Goal: Task Accomplishment & Management: Manage account settings

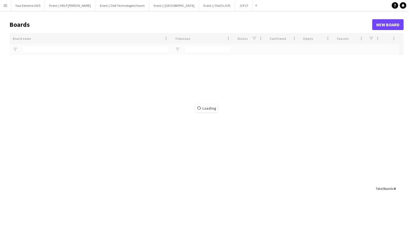
type input "******"
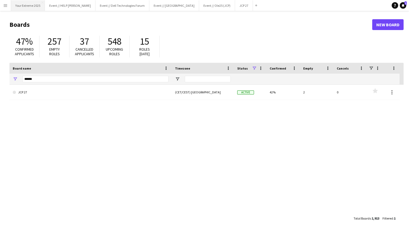
click at [32, 6] on button "Your Extreme 2025 Close" at bounding box center [28, 5] width 34 height 11
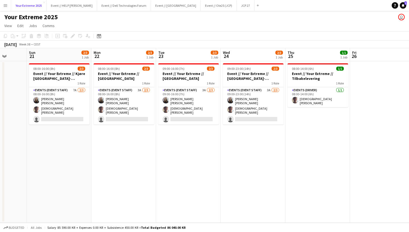
scroll to position [0, 234]
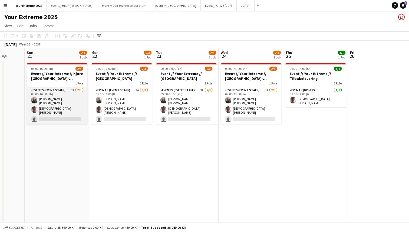
click at [65, 116] on app-card-role "Events (Event Staff) 7A [DATE] 08:00-16:00 (8h) [PERSON_NAME] [PERSON_NAME] sin…" at bounding box center [57, 105] width 61 height 37
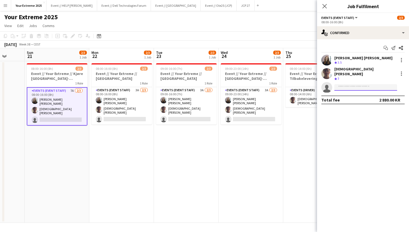
click at [341, 85] on input at bounding box center [365, 87] width 63 height 6
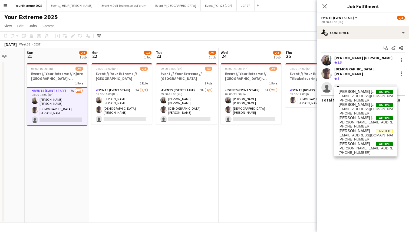
type input "*"
click at [283, 140] on app-date-cell "08:00-14:00 (6h) 1/1 Event // Your Extreme // Tilbakelevering 1 Role Events (Dr…" at bounding box center [315, 141] width 65 height 161
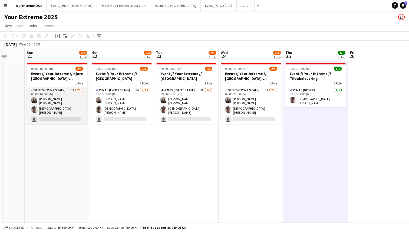
click at [46, 110] on app-card-role "Events (Event Staff) 7A [DATE] 08:00-16:00 (8h) [PERSON_NAME] [PERSON_NAME] sin…" at bounding box center [57, 105] width 61 height 37
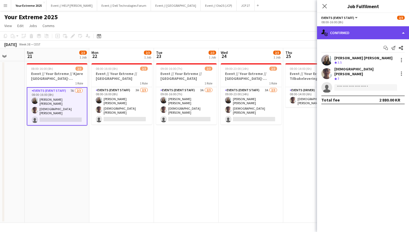
click at [371, 33] on div "single-neutral-actions-check-2 Confirmed" at bounding box center [363, 32] width 92 height 13
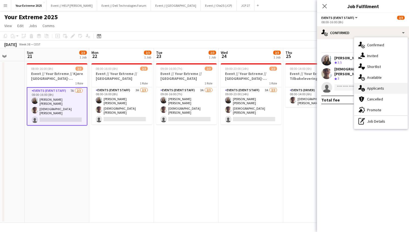
click at [376, 86] on div "single-neutral-actions-information Applicants" at bounding box center [381, 88] width 54 height 11
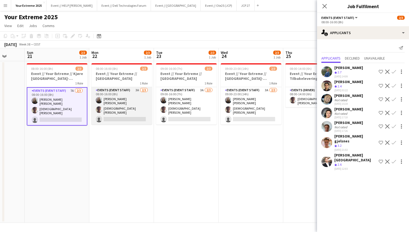
click at [128, 113] on app-card-role "Events (Event Staff) 3A [DATE] 08:00-16:00 (8h) [PERSON_NAME] [PERSON_NAME] sin…" at bounding box center [121, 105] width 61 height 37
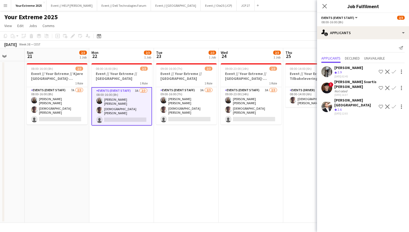
click at [325, 87] on app-user-avatar at bounding box center [326, 87] width 11 height 11
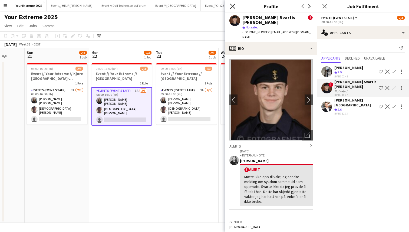
click at [233, 6] on icon at bounding box center [232, 6] width 5 height 5
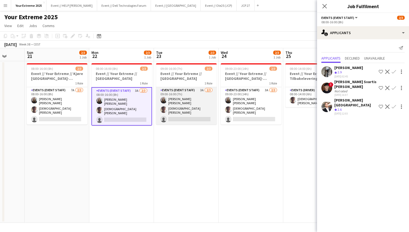
click at [183, 114] on app-card-role "Events (Event Staff) 3A [DATE] 09:00-16:00 (7h) [PERSON_NAME] [PERSON_NAME] sin…" at bounding box center [186, 105] width 61 height 37
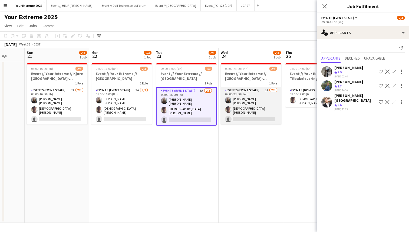
click at [241, 114] on app-card-role "Events (Event Staff) 3A [DATE] 09:00-23:00 (14h) [PERSON_NAME] [PERSON_NAME] si…" at bounding box center [250, 105] width 61 height 37
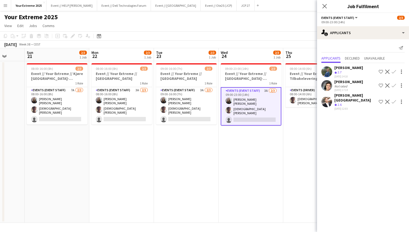
click at [325, 85] on app-user-avatar at bounding box center [326, 85] width 11 height 11
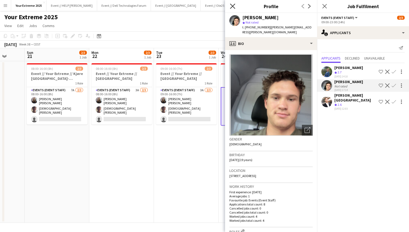
click at [231, 6] on icon "Close pop-in" at bounding box center [232, 6] width 5 height 5
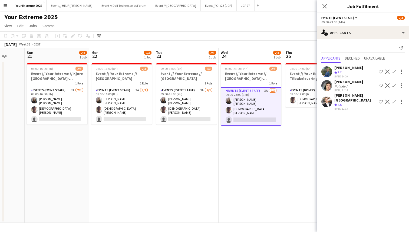
click at [246, 166] on app-date-cell "09:00-23:00 (14h) 2/3 Event // Your Extreme // [GEOGRAPHIC_DATA]-[GEOGRAPHIC_DA…" at bounding box center [250, 141] width 65 height 161
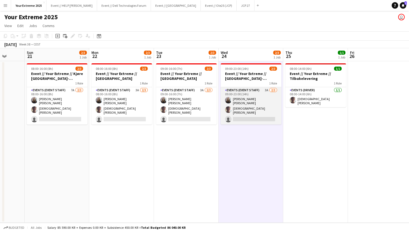
click at [254, 115] on app-card-role "Events (Event Staff) 3A [DATE] 09:00-23:00 (14h) [PERSON_NAME] [PERSON_NAME] si…" at bounding box center [250, 105] width 61 height 37
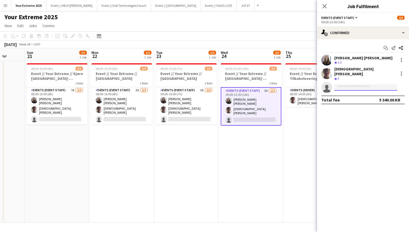
click at [356, 84] on input at bounding box center [365, 87] width 63 height 6
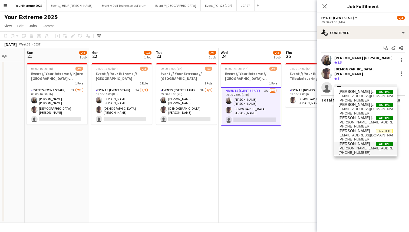
type input "****"
click at [353, 146] on span "[PERSON_NAME]" at bounding box center [353, 143] width 31 height 5
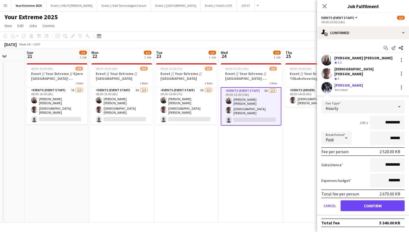
click at [347, 83] on div "[PERSON_NAME]" at bounding box center [348, 85] width 29 height 5
click at [365, 201] on button "Confirm" at bounding box center [372, 205] width 64 height 11
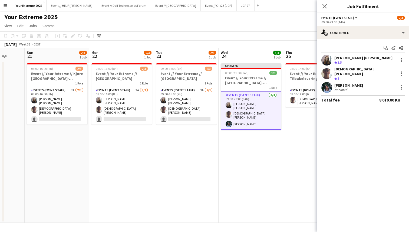
click at [327, 84] on app-user-avatar at bounding box center [326, 87] width 11 height 11
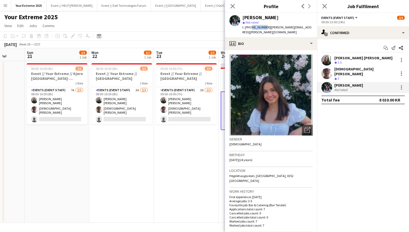
drag, startPoint x: 262, startPoint y: 27, endPoint x: 250, endPoint y: 28, distance: 12.2
click at [250, 28] on span "t. [PHONE_NUMBER]" at bounding box center [256, 27] width 28 height 4
copy span "95827046"
click at [306, 25] on app-profile-header "[PERSON_NAME] star Not rated t. [PHONE_NUMBER] | [PERSON_NAME][EMAIL_ADDRESS][P…" at bounding box center [271, 25] width 92 height 24
click at [185, 162] on app-date-cell "09:00-16:00 (7h) 2/3 Event // Your Extreme // Trondheim 1 Role Events (Event St…" at bounding box center [186, 141] width 65 height 161
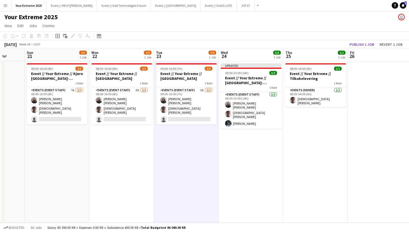
click at [370, 146] on app-date-cell at bounding box center [379, 141] width 65 height 161
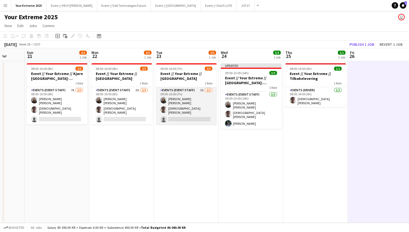
click at [182, 115] on app-card-role "Events (Event Staff) 3A [DATE] 09:00-16:00 (7h) [PERSON_NAME] [PERSON_NAME] sin…" at bounding box center [186, 105] width 61 height 37
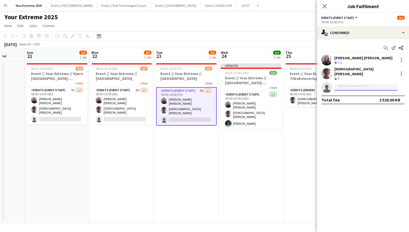
click at [355, 84] on input at bounding box center [365, 87] width 63 height 6
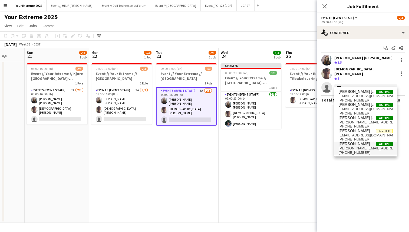
type input "****"
click at [358, 145] on span "[PERSON_NAME]" at bounding box center [353, 143] width 31 height 5
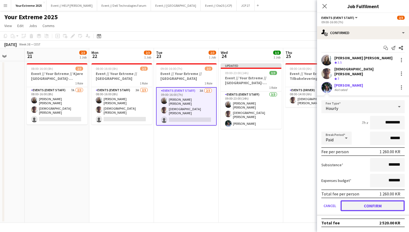
click at [363, 202] on button "Confirm" at bounding box center [372, 205] width 64 height 11
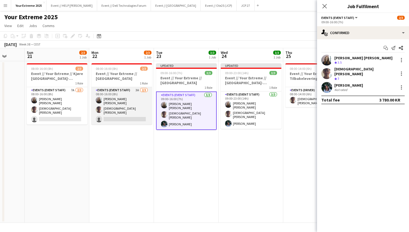
click at [125, 112] on app-card-role "Events (Event Staff) 3A [DATE] 08:00-16:00 (8h) [PERSON_NAME] [PERSON_NAME] sin…" at bounding box center [121, 105] width 61 height 37
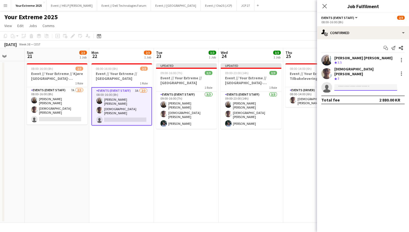
click at [344, 84] on input at bounding box center [365, 87] width 63 height 6
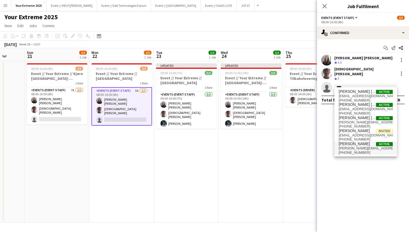
type input "****"
click at [350, 149] on span "[PERSON_NAME][EMAIL_ADDRESS][PERSON_NAME][DOMAIN_NAME]" at bounding box center [365, 148] width 54 height 4
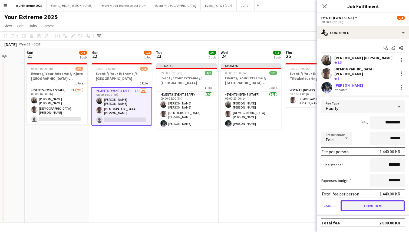
click at [355, 203] on button "Confirm" at bounding box center [372, 205] width 64 height 11
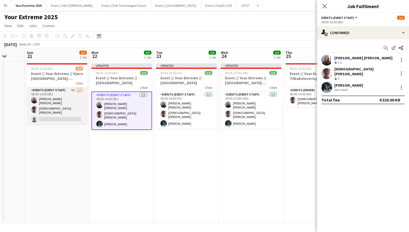
click at [67, 114] on app-card-role "Events (Event Staff) 7A [DATE] 08:00-16:00 (8h) [PERSON_NAME] [PERSON_NAME] sin…" at bounding box center [57, 105] width 61 height 37
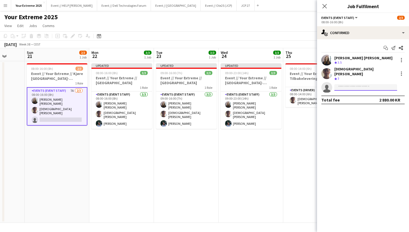
click at [350, 84] on input at bounding box center [365, 87] width 63 height 6
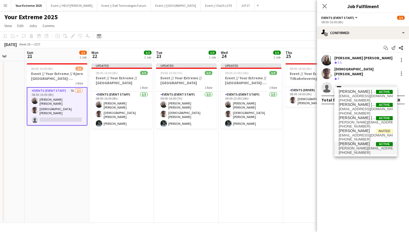
type input "****"
click at [357, 149] on span "[PERSON_NAME][EMAIL_ADDRESS][PERSON_NAME][DOMAIN_NAME]" at bounding box center [365, 148] width 54 height 4
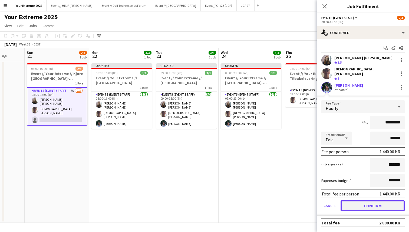
click at [363, 203] on button "Confirm" at bounding box center [372, 205] width 64 height 11
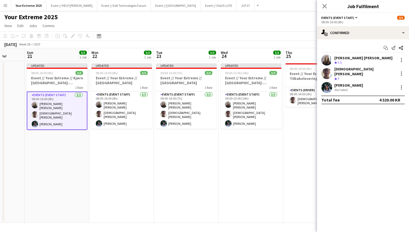
click at [294, 189] on app-date-cell "08:00-14:00 (6h) 1/1 Event // Your Extreme // Tilbakelevering 1 Role Events (Dr…" at bounding box center [315, 141] width 65 height 161
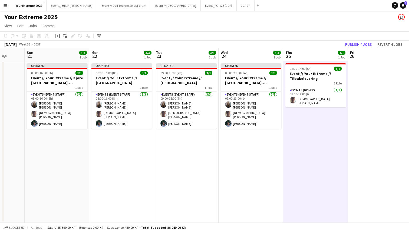
click at [369, 158] on app-date-cell at bounding box center [379, 141] width 65 height 161
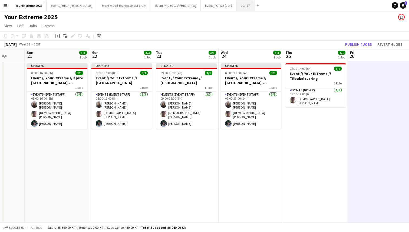
click at [236, 7] on button "JCP 27 Close" at bounding box center [245, 5] width 18 height 11
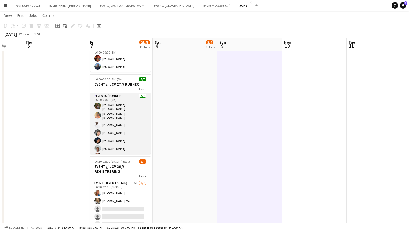
scroll to position [4, 0]
click at [116, 150] on app-card-role "Events (Runner) [DATE] 16:00-00:00 (8h) [PERSON_NAME] [PERSON_NAME] [PERSON_NAM…" at bounding box center [120, 123] width 61 height 70
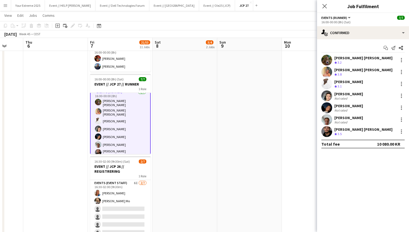
scroll to position [5, 0]
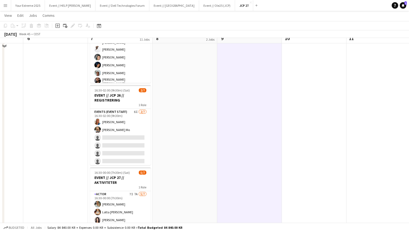
scroll to position [193, 0]
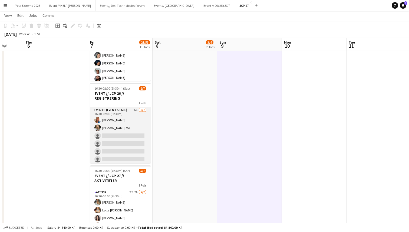
click at [111, 141] on app-card-role "Events (Event Staff) 6I [DATE] 16:30-02:00 (9h30m) [PERSON_NAME] [PERSON_NAME] …" at bounding box center [120, 139] width 61 height 65
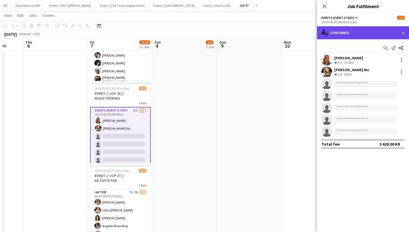
click at [367, 35] on div "single-neutral-actions-check-2 Confirmed" at bounding box center [363, 32] width 92 height 13
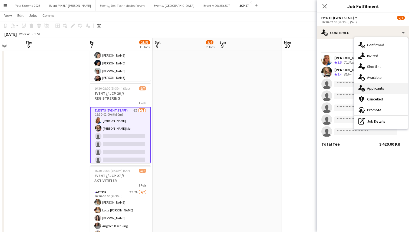
click at [380, 89] on div "single-neutral-actions-information Applicants" at bounding box center [381, 88] width 54 height 11
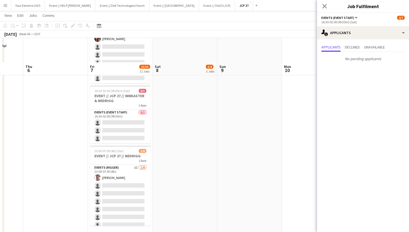
scroll to position [589, 0]
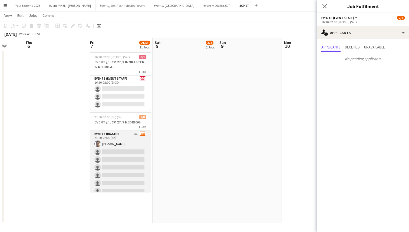
click at [126, 168] on app-card-role "Events (Rigger) 3I [DATE] 23:00-07:00 (8h) [PERSON_NAME] single-neutral-actions…" at bounding box center [120, 167] width 61 height 73
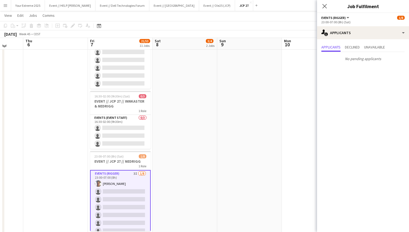
scroll to position [548, 0]
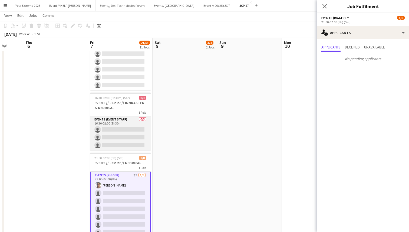
click at [108, 140] on app-card-role "Events (Event Staff) 0/3 16:30-02:00 (9h30m) single-neutral-actions single-neut…" at bounding box center [120, 133] width 61 height 34
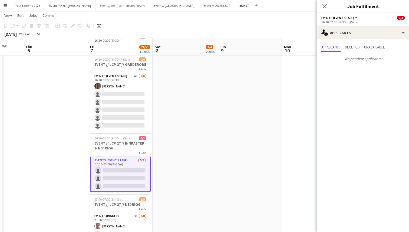
scroll to position [494, 0]
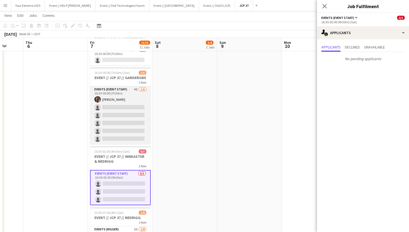
click at [136, 124] on app-card-role "Events (Event Staff) 4I [DATE] 16:30-00:00 (7h30m) [PERSON_NAME] single-neutral…" at bounding box center [120, 115] width 61 height 58
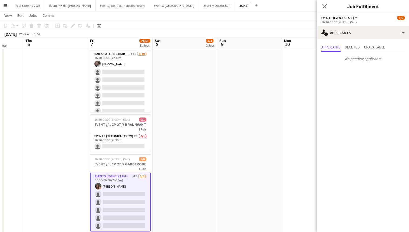
scroll to position [399, 0]
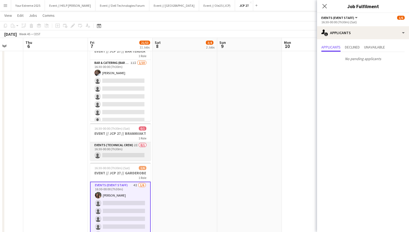
click at [126, 154] on app-card-role "Events (Technical Crew) 2I 0/1 16:30-00:00 (7h30m) single-neutral-actions" at bounding box center [120, 151] width 61 height 18
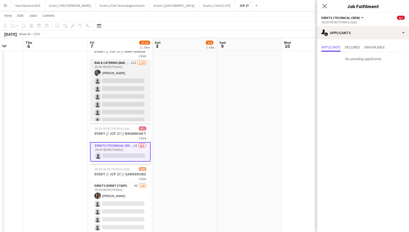
click at [126, 101] on app-card-role "Bar & Catering (Bar Tender) 11I [DATE] 16:30-00:00 (7h30m) [PERSON_NAME] single…" at bounding box center [120, 104] width 61 height 89
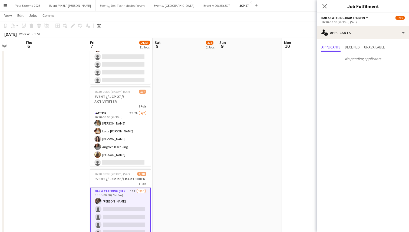
scroll to position [265, 0]
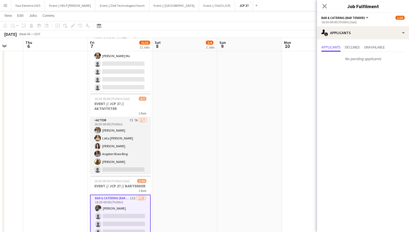
click at [122, 165] on app-card-role "Actor 7I 7A [DATE] 16:30-00:00 (7h30m) [PERSON_NAME] [PERSON_NAME] [PERSON_NAME…" at bounding box center [120, 149] width 61 height 65
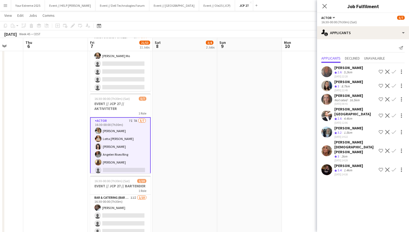
scroll to position [5, 0]
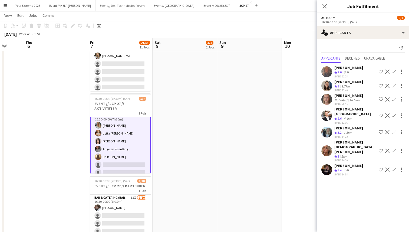
click at [327, 164] on app-user-avatar at bounding box center [326, 169] width 11 height 11
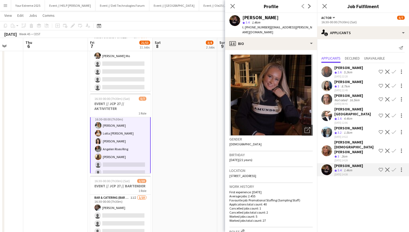
click at [393, 167] on app-icon "Confirm" at bounding box center [393, 169] width 4 height 4
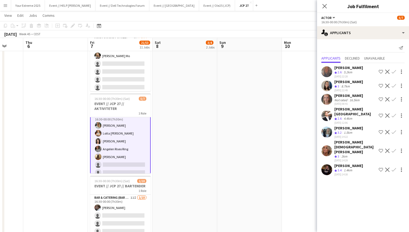
click at [393, 167] on app-icon "Confirm" at bounding box center [393, 169] width 4 height 4
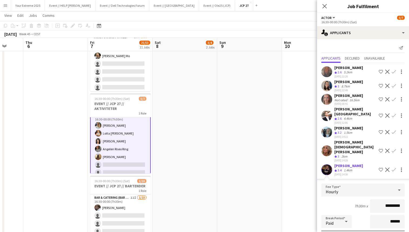
scroll to position [57, 0]
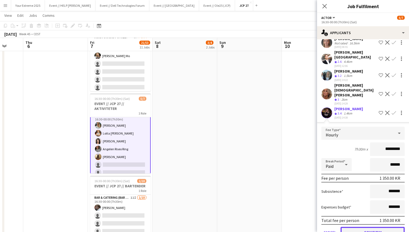
click at [368, 226] on button "Confirm" at bounding box center [372, 231] width 64 height 11
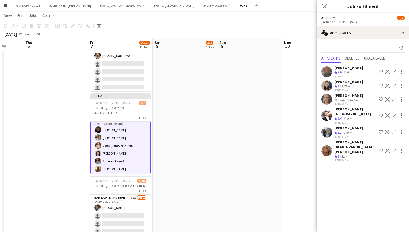
click at [326, 126] on app-user-avatar at bounding box center [326, 131] width 11 height 11
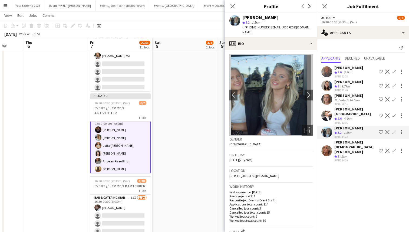
click at [394, 130] on app-icon "Confirm" at bounding box center [393, 132] width 4 height 4
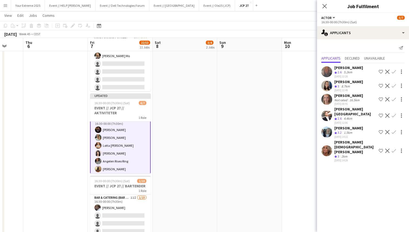
click at [393, 130] on app-icon "Confirm" at bounding box center [393, 132] width 4 height 4
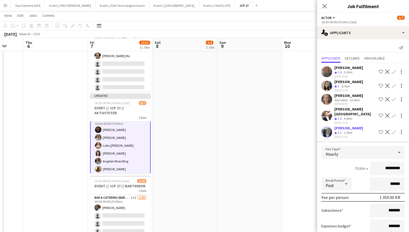
scroll to position [43, 0]
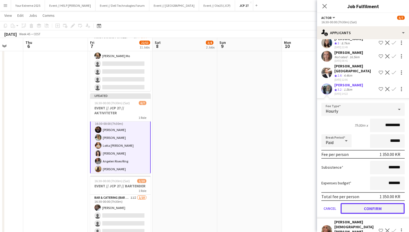
click at [366, 203] on button "Confirm" at bounding box center [372, 208] width 64 height 11
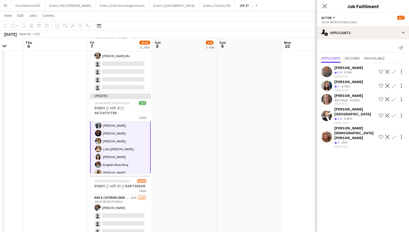
scroll to position [0, 0]
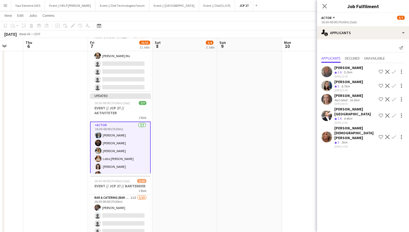
click at [211, 145] on app-date-cell "08:00-16:00 (8h) 2/3 EVENT // JCP 27 // NEDRIGG 1 Role Events (Event Staff) 4I …" at bounding box center [184, 171] width 65 height 751
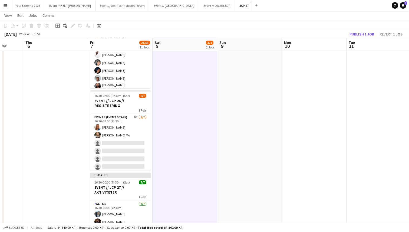
scroll to position [184, 0]
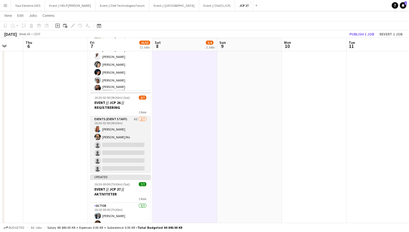
click at [130, 154] on app-card-role "Events (Event Staff) 6I [DATE] 16:30-02:00 (9h30m) [PERSON_NAME] [PERSON_NAME] …" at bounding box center [120, 148] width 61 height 65
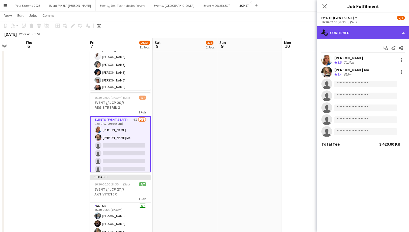
click at [375, 32] on div "single-neutral-actions-check-2 Confirmed" at bounding box center [363, 32] width 92 height 13
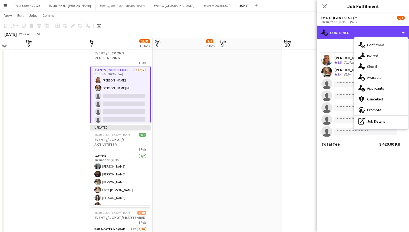
scroll to position [227, 0]
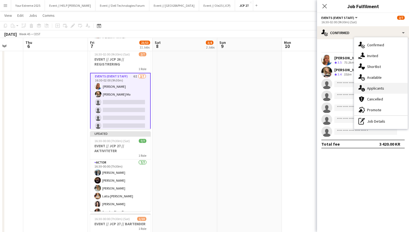
click at [372, 86] on div "single-neutral-actions-information Applicants" at bounding box center [381, 88] width 54 height 11
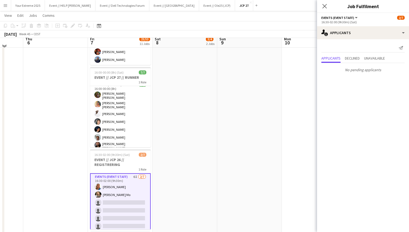
scroll to position [123, 0]
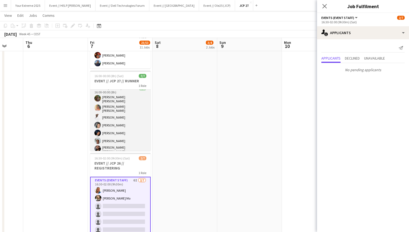
click at [135, 117] on app-card-role "Events (Runner) [DATE] 16:00-00:00 (8h) [PERSON_NAME] [PERSON_NAME] [PERSON_NAM…" at bounding box center [120, 120] width 61 height 70
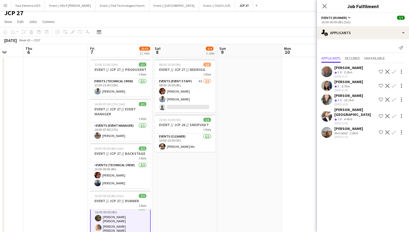
scroll to position [0, 0]
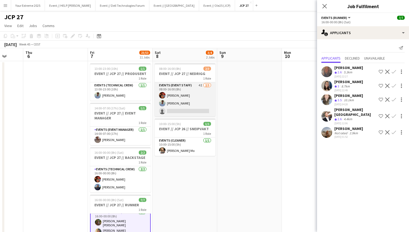
click at [181, 105] on app-card-role "Events (Event Staff) 4I [DATE] 08:00-16:00 (8h) [PERSON_NAME] [PERSON_NAME] Næs…" at bounding box center [185, 99] width 61 height 34
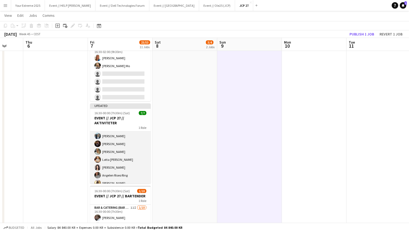
scroll to position [0, 0]
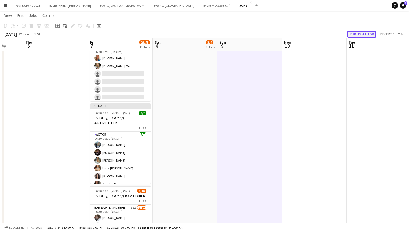
click at [358, 34] on button "Publish 1 job" at bounding box center [361, 34] width 29 height 7
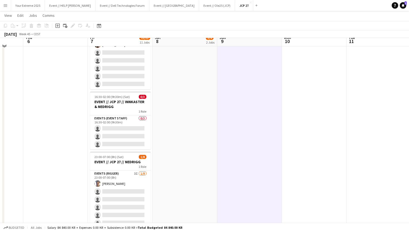
scroll to position [589, 0]
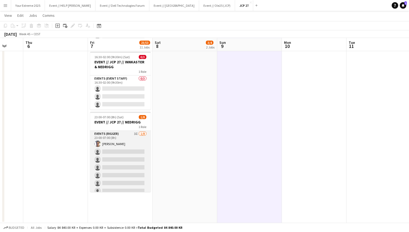
click at [133, 174] on app-card-role "Events (Rigger) 3I [DATE] 23:00-07:00 (8h) [PERSON_NAME] single-neutral-actions…" at bounding box center [120, 167] width 61 height 73
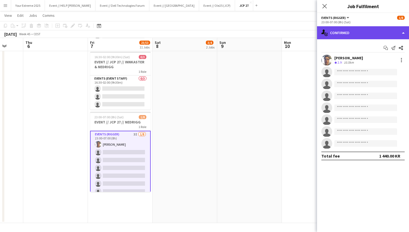
click at [376, 28] on div "single-neutral-actions-check-2 Confirmed" at bounding box center [363, 32] width 92 height 13
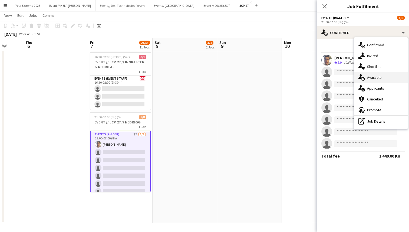
click at [376, 75] on div "single-neutral-actions-upload Available" at bounding box center [381, 77] width 54 height 11
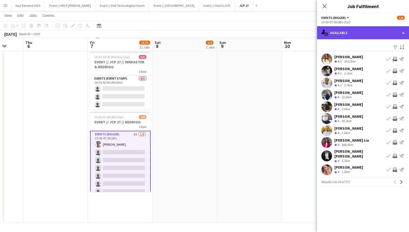
click at [374, 33] on div "single-neutral-actions-upload Available" at bounding box center [363, 32] width 92 height 13
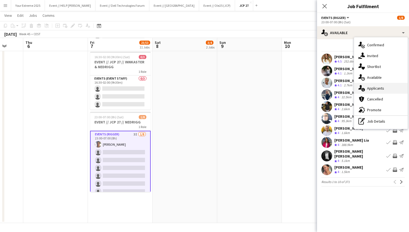
click at [377, 87] on div "single-neutral-actions-information Applicants" at bounding box center [381, 88] width 54 height 11
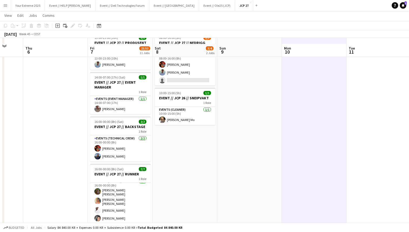
scroll to position [0, 0]
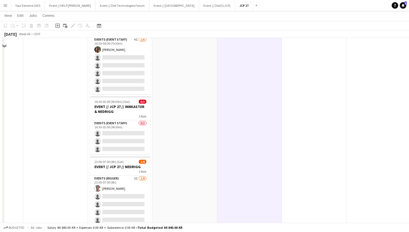
scroll to position [589, 0]
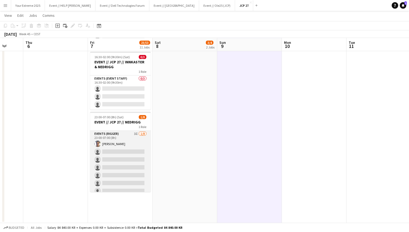
click at [110, 158] on app-card-role "Events (Rigger) 3I [DATE] 23:00-07:00 (8h) [PERSON_NAME] single-neutral-actions…" at bounding box center [120, 167] width 61 height 73
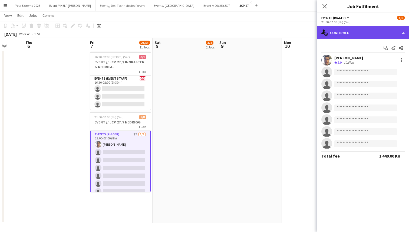
click at [377, 35] on div "single-neutral-actions-check-2 Confirmed" at bounding box center [363, 32] width 92 height 13
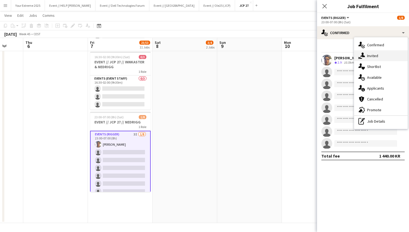
click at [377, 56] on div "single-neutral-actions-share-1 Invited" at bounding box center [381, 55] width 54 height 11
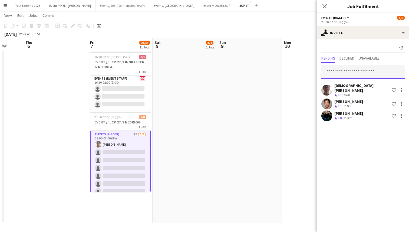
click at [357, 75] on input "text" at bounding box center [362, 72] width 83 height 14
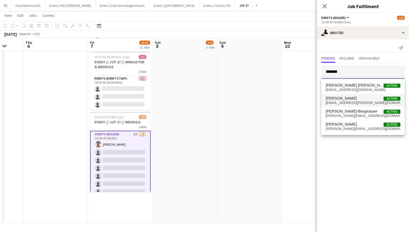
type input "*******"
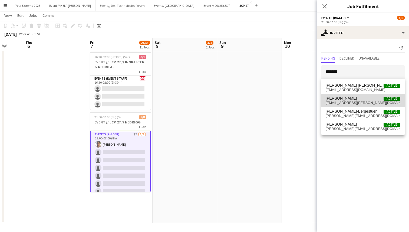
click at [357, 102] on span "[EMAIL_ADDRESS][PERSON_NAME][DOMAIN_NAME]" at bounding box center [362, 103] width 75 height 4
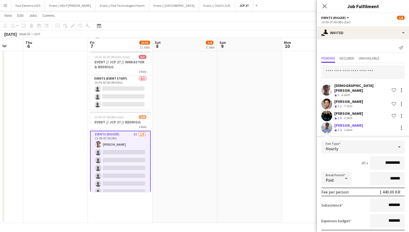
scroll to position [26, 0]
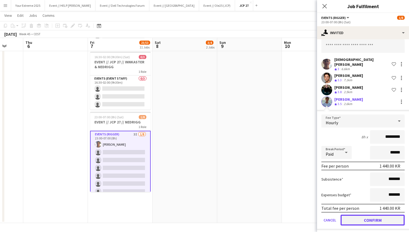
click at [367, 218] on button "Confirm" at bounding box center [372, 219] width 64 height 11
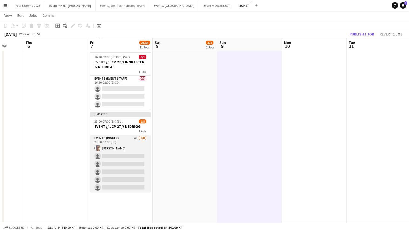
click at [137, 157] on app-card-role "Events (Rigger) 4I [DATE] 23:00-07:00 (8h) [PERSON_NAME] single-neutral-actions…" at bounding box center [120, 171] width 61 height 73
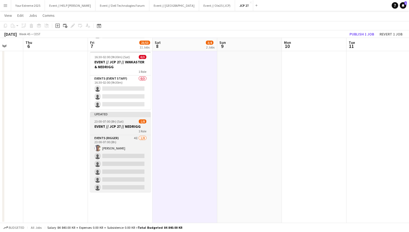
click at [118, 121] on span "23:00-07:00 (8h) (Sat)" at bounding box center [108, 121] width 29 height 4
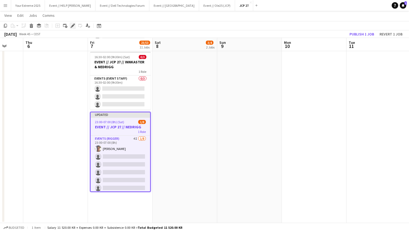
click at [72, 26] on icon at bounding box center [72, 25] width 3 height 3
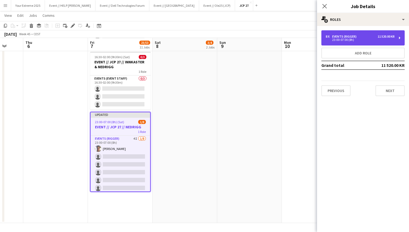
click at [356, 38] on div "Events (Rigger)" at bounding box center [345, 37] width 26 height 4
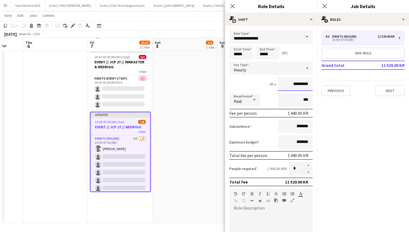
click at [294, 84] on input "*********" at bounding box center [295, 84] width 35 height 14
type input "******"
click at [263, 83] on div "8h x ******" at bounding box center [270, 84] width 83 height 14
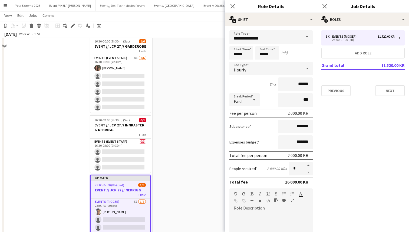
scroll to position [589, 0]
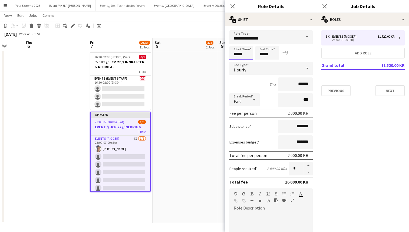
click at [236, 54] on input "*****" at bounding box center [241, 53] width 24 height 14
type input "*****"
click at [236, 44] on div at bounding box center [235, 43] width 11 height 5
click at [266, 94] on div "Break Period Paid ***" at bounding box center [270, 100] width 83 height 14
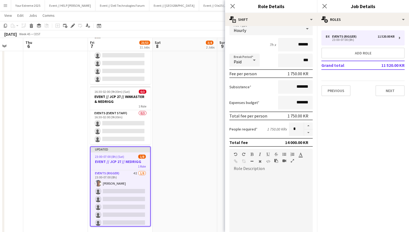
scroll to position [107, 0]
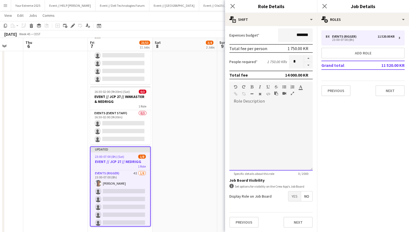
click at [276, 128] on div at bounding box center [270, 137] width 83 height 65
click at [291, 195] on span "Yes" at bounding box center [294, 196] width 12 height 10
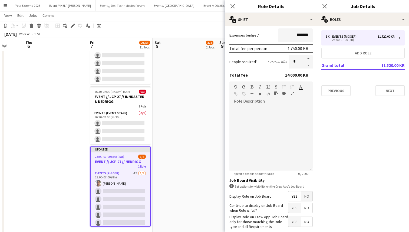
scroll to position [134, 0]
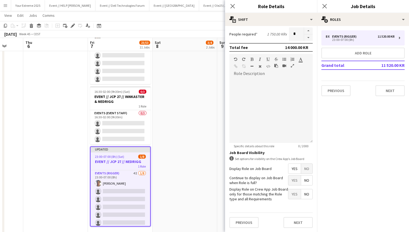
click at [293, 180] on span "Yes" at bounding box center [294, 180] width 12 height 10
click at [294, 222] on button "Next" at bounding box center [297, 222] width 29 height 11
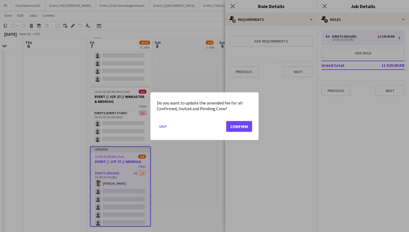
scroll to position [0, 0]
click at [236, 127] on button "Confirm" at bounding box center [239, 126] width 26 height 11
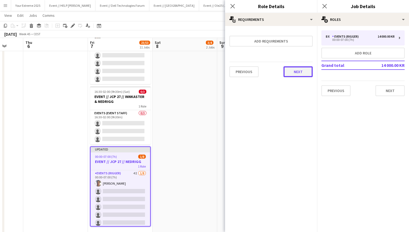
click at [293, 72] on button "Next" at bounding box center [297, 71] width 29 height 11
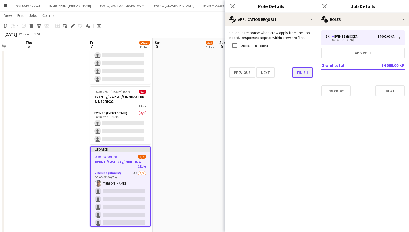
click at [299, 73] on button "Finish" at bounding box center [302, 72] width 20 height 11
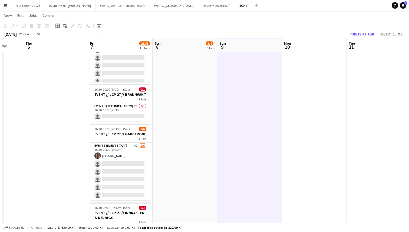
scroll to position [439, 0]
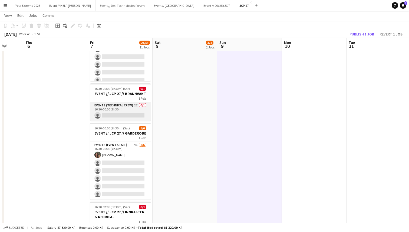
click at [127, 115] on app-card-role "Events (Technical Crew) 2I 0/1 16:30-00:00 (7h30m) single-neutral-actions" at bounding box center [120, 111] width 61 height 18
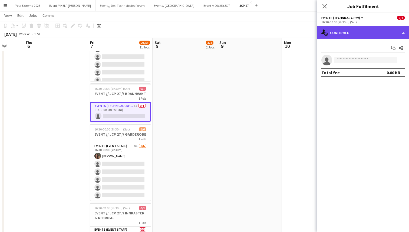
click at [365, 38] on div "single-neutral-actions-check-2 Confirmed" at bounding box center [363, 32] width 92 height 13
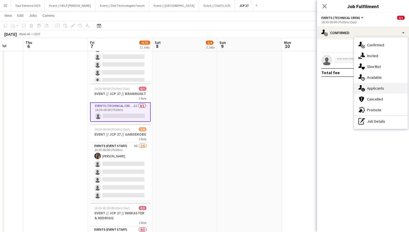
click at [374, 89] on div "single-neutral-actions-information Applicants" at bounding box center [381, 88] width 54 height 11
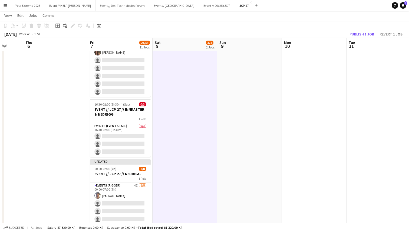
scroll to position [541, 0]
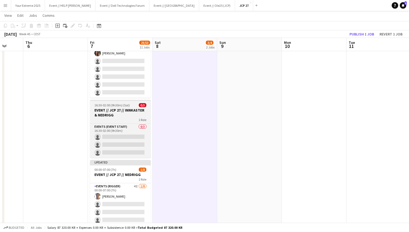
click at [116, 115] on h3 "EVENT // JCP 27 // INNKASTER & NEDRIGG" at bounding box center [120, 113] width 61 height 10
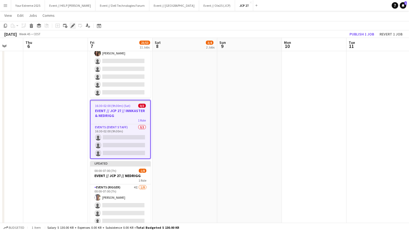
click at [71, 26] on icon at bounding box center [72, 25] width 3 height 3
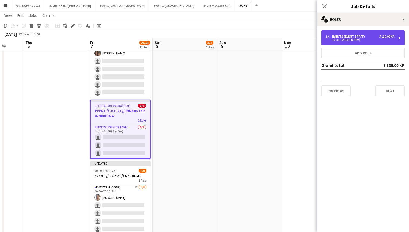
click at [368, 40] on div "16:30-02:00 (9h30m)" at bounding box center [359, 39] width 69 height 3
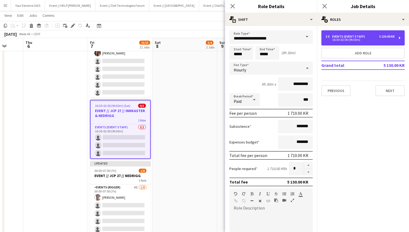
scroll to position [107, 0]
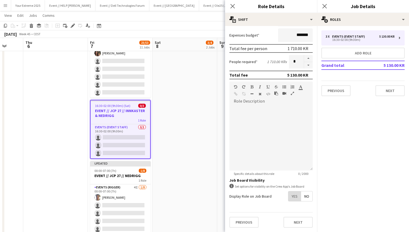
click at [292, 196] on span "Yes" at bounding box center [294, 196] width 12 height 10
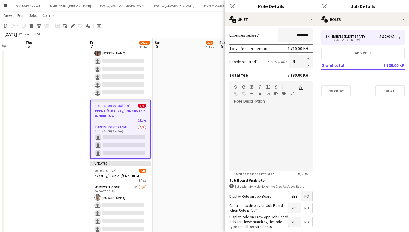
scroll to position [134, 0]
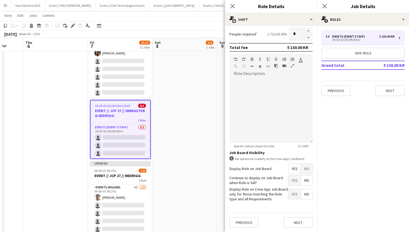
click at [295, 179] on span "Yes" at bounding box center [294, 180] width 12 height 10
click at [292, 223] on button "Next" at bounding box center [297, 222] width 29 height 11
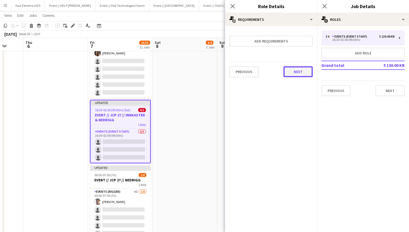
click at [294, 68] on button "Next" at bounding box center [297, 71] width 29 height 11
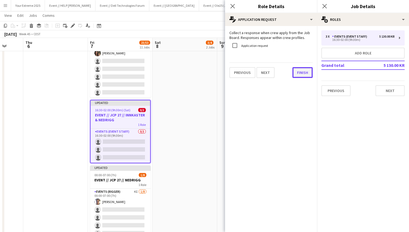
click at [297, 72] on button "Finish" at bounding box center [302, 72] width 20 height 11
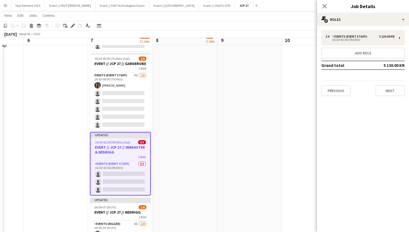
scroll to position [499, 0]
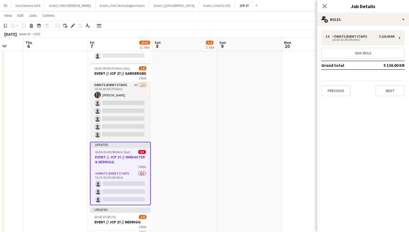
click at [128, 101] on app-card-role "Events (Event Staff) 4I [DATE] 16:30-00:00 (7h30m) [PERSON_NAME] single-neutral…" at bounding box center [120, 111] width 61 height 58
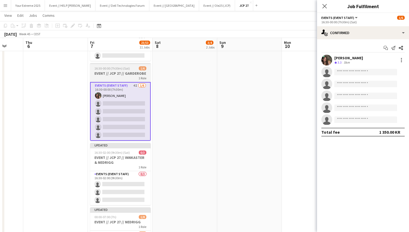
click at [115, 70] on span "16:30-00:00 (7h30m) (Sat)" at bounding box center [111, 68] width 35 height 4
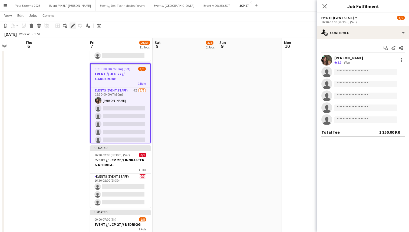
click at [73, 25] on icon at bounding box center [72, 25] width 3 height 3
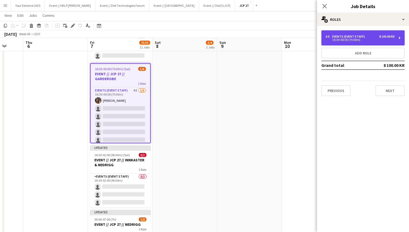
click at [341, 40] on div "16:30-00:00 (7h30m)" at bounding box center [359, 39] width 69 height 3
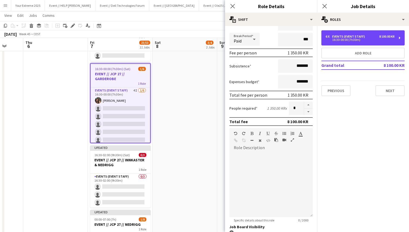
scroll to position [107, 0]
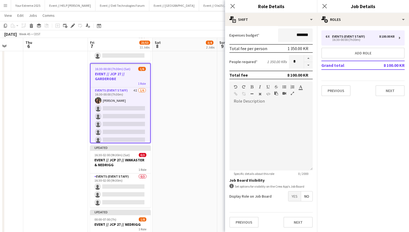
click at [293, 196] on span "Yes" at bounding box center [294, 196] width 12 height 10
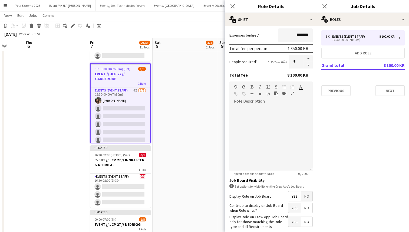
click at [293, 207] on span "Yes" at bounding box center [294, 208] width 12 height 10
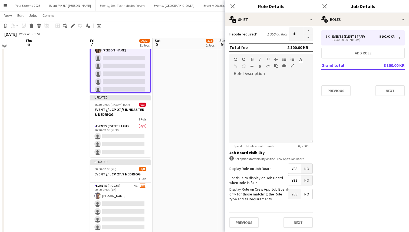
scroll to position [568, 0]
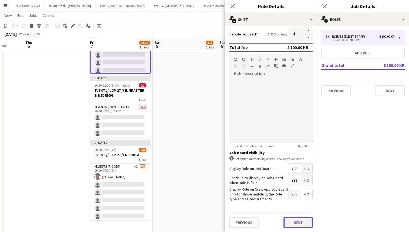
click at [292, 222] on button "Next" at bounding box center [297, 222] width 29 height 11
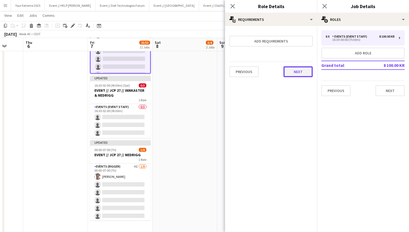
click at [299, 74] on button "Next" at bounding box center [297, 71] width 29 height 11
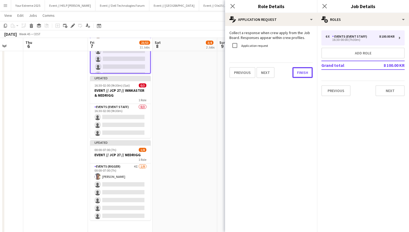
click at [299, 74] on button "Finish" at bounding box center [302, 72] width 20 height 11
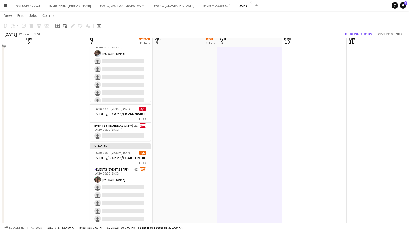
scroll to position [409, 0]
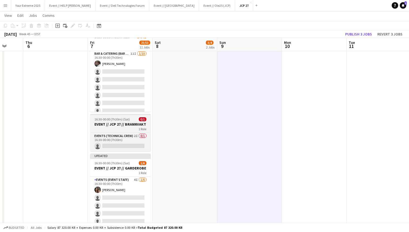
click at [125, 123] on h3 "EVENT // JCP 27 // BRANNVAKT" at bounding box center [120, 124] width 61 height 5
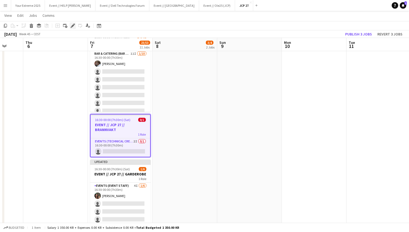
click at [72, 25] on icon at bounding box center [72, 25] width 3 height 3
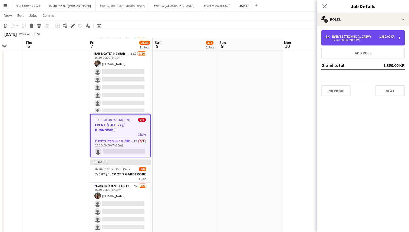
click at [355, 42] on div "1 x Events (Technical Crew) 1 350.00 KR 16:30-00:00 (7h30m)" at bounding box center [362, 37] width 83 height 15
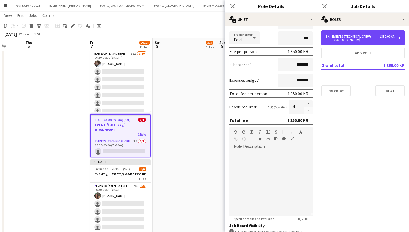
scroll to position [107, 0]
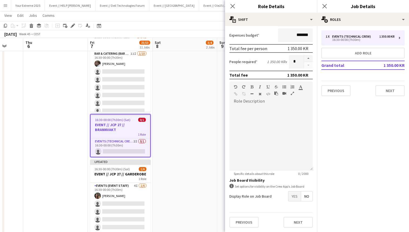
click at [296, 198] on span "Yes" at bounding box center [294, 196] width 12 height 10
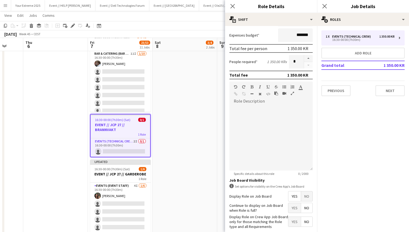
click at [295, 207] on span "Yes" at bounding box center [294, 208] width 12 height 10
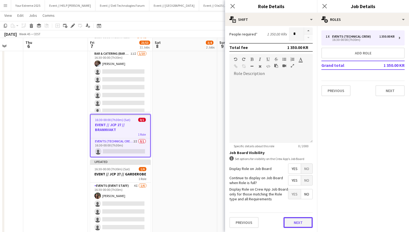
click at [293, 224] on button "Next" at bounding box center [297, 222] width 29 height 11
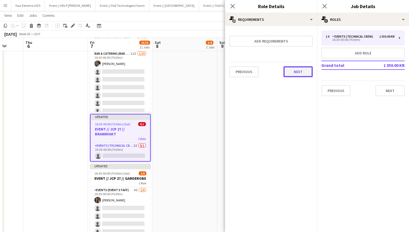
click at [290, 72] on button "Next" at bounding box center [297, 71] width 29 height 11
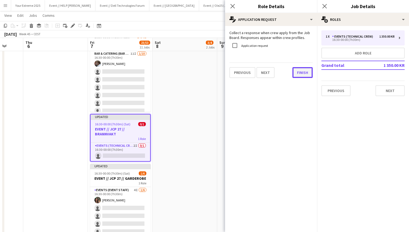
click at [299, 73] on button "Finish" at bounding box center [302, 72] width 20 height 11
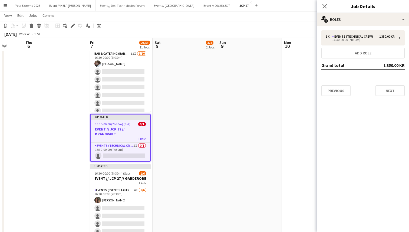
click at [206, 109] on app-date-cell "08:00-16:00 (8h) 2/3 EVENT // JCP 27 // NEDRIGG 1 Role Events (Event Staff) 4I …" at bounding box center [184, 27] width 65 height 751
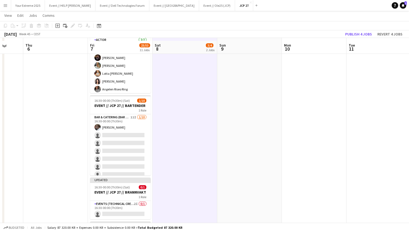
scroll to position [343, 0]
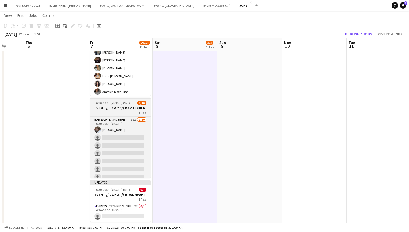
click at [112, 107] on h3 "EVENT // JCP 27 // BARTENDER" at bounding box center [120, 107] width 61 height 5
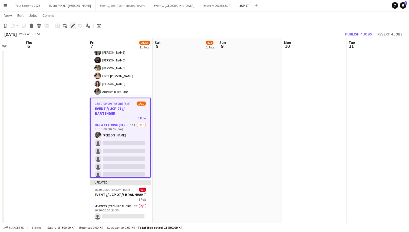
click at [74, 27] on icon "Edit" at bounding box center [73, 26] width 4 height 4
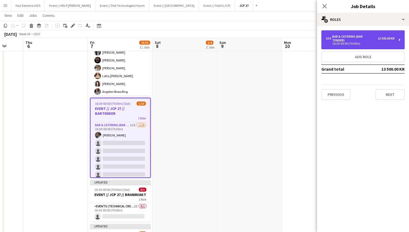
click at [358, 39] on div "Bar & Catering (Bar Tender)" at bounding box center [354, 39] width 45 height 8
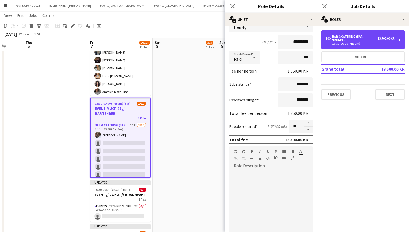
scroll to position [107, 0]
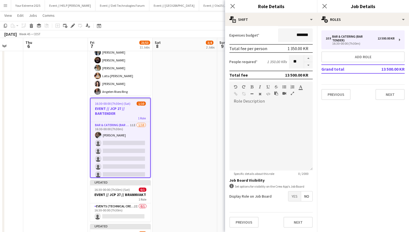
click at [293, 195] on span "Yes" at bounding box center [294, 196] width 12 height 10
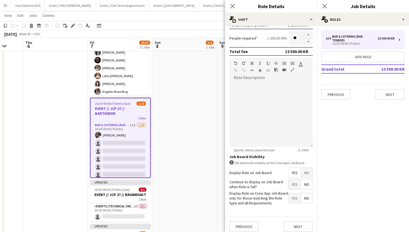
scroll to position [134, 0]
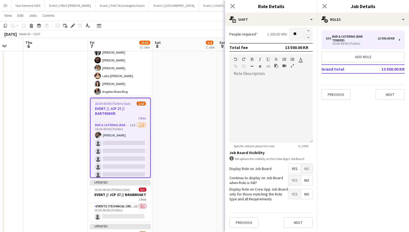
click at [294, 179] on span "Yes" at bounding box center [294, 180] width 12 height 10
click at [296, 220] on button "Next" at bounding box center [297, 222] width 29 height 11
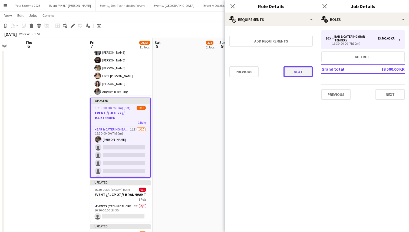
click at [293, 71] on button "Next" at bounding box center [297, 71] width 29 height 11
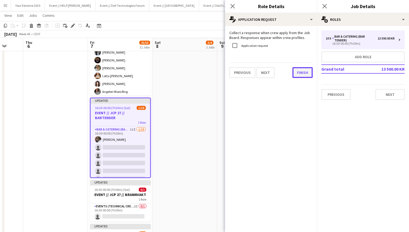
click at [303, 72] on button "Finish" at bounding box center [302, 72] width 20 height 11
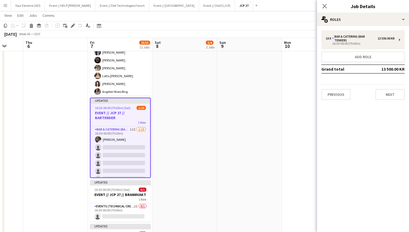
click at [220, 106] on app-date-cell at bounding box center [249, 93] width 65 height 751
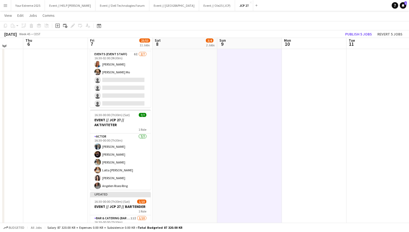
scroll to position [246, 0]
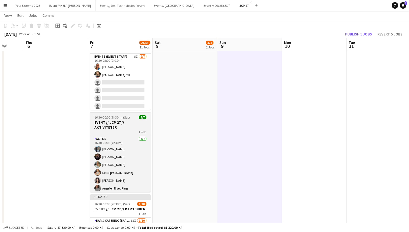
click at [114, 121] on h3 "EVENT // JCP 27 // AKTIVITETER" at bounding box center [120, 125] width 61 height 10
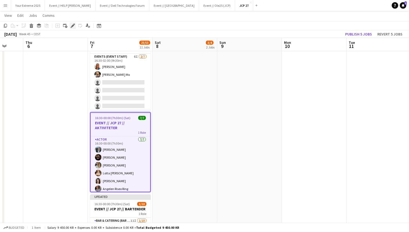
click at [73, 26] on icon at bounding box center [72, 25] width 3 height 3
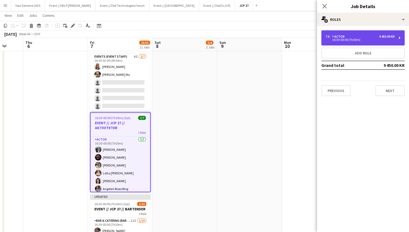
click at [358, 39] on div "16:30-00:00 (7h30m)" at bounding box center [359, 39] width 69 height 3
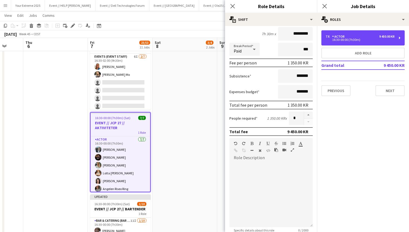
scroll to position [134, 0]
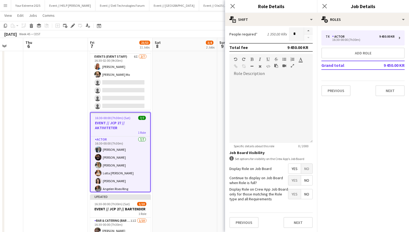
click at [292, 180] on span "Yes" at bounding box center [294, 180] width 12 height 10
click at [295, 222] on button "Next" at bounding box center [297, 222] width 29 height 11
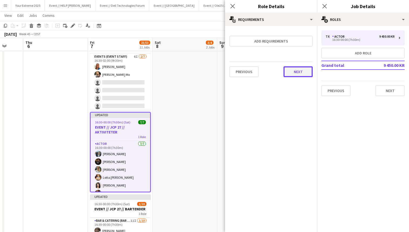
click at [296, 72] on button "Next" at bounding box center [297, 71] width 29 height 11
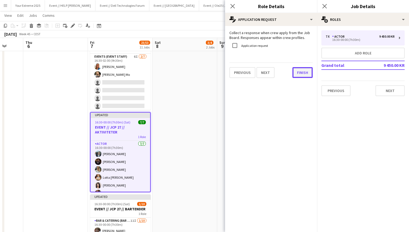
click at [298, 72] on button "Finish" at bounding box center [302, 72] width 20 height 11
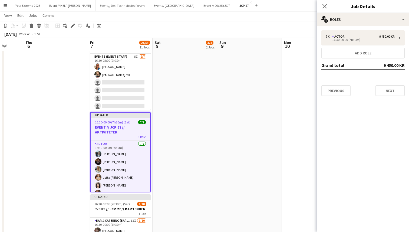
click at [254, 104] on app-date-cell at bounding box center [249, 189] width 65 height 751
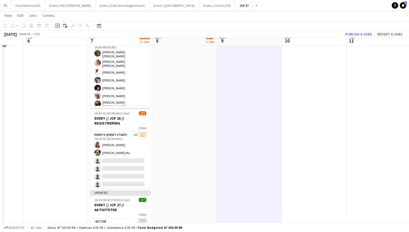
scroll to position [161, 0]
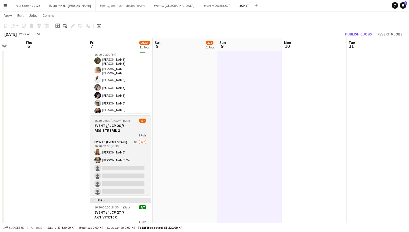
click at [122, 126] on h3 "EVENT // JCP 26 // REGISTRERING" at bounding box center [120, 128] width 61 height 10
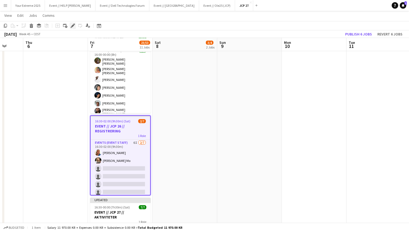
click at [72, 28] on icon "Edit" at bounding box center [73, 26] width 4 height 4
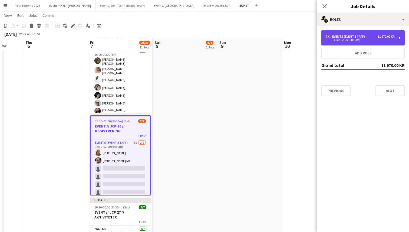
click at [362, 39] on div "16:30-02:00 (9h30m)" at bounding box center [359, 39] width 69 height 3
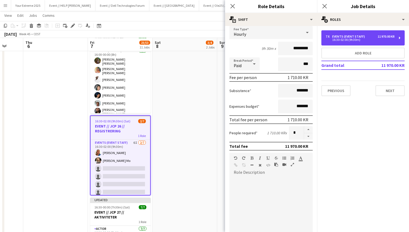
scroll to position [107, 0]
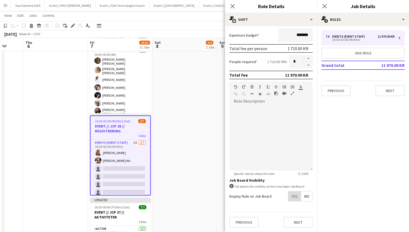
click at [293, 193] on span "Yes" at bounding box center [294, 196] width 12 height 10
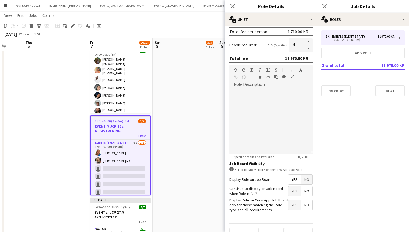
scroll to position [134, 0]
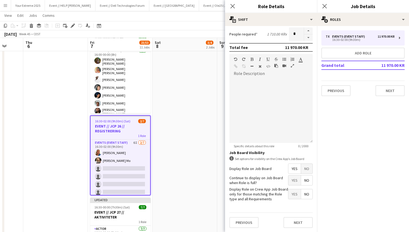
click at [295, 181] on span "Yes" at bounding box center [294, 180] width 12 height 10
click at [295, 220] on button "Next" at bounding box center [297, 222] width 29 height 11
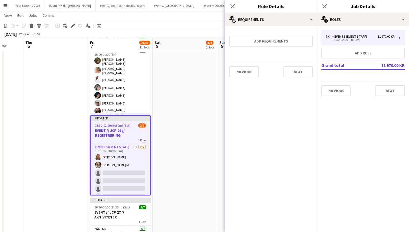
scroll to position [0, 0]
click at [296, 69] on button "Next" at bounding box center [297, 71] width 29 height 11
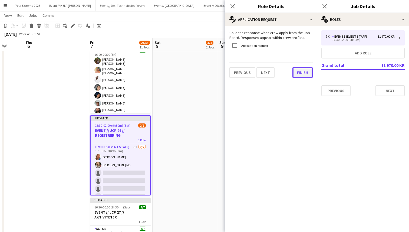
click at [297, 70] on button "Finish" at bounding box center [302, 72] width 20 height 11
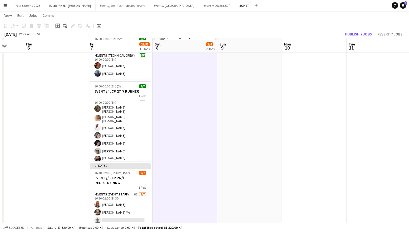
scroll to position [109, 0]
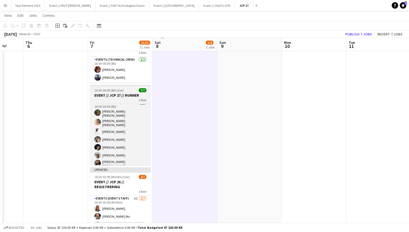
click at [118, 95] on h3 "EVENT // JCP 27 // RUNNER" at bounding box center [120, 95] width 61 height 5
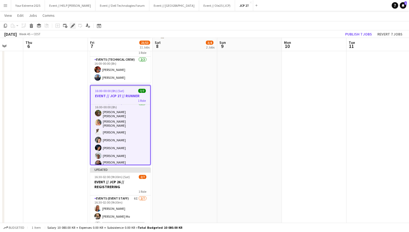
click at [72, 26] on icon at bounding box center [72, 25] width 3 height 3
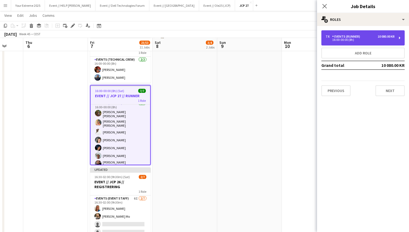
click at [349, 44] on div "7 x Events (Runner) 10 080.00 KR 16:00-00:00 (8h)" at bounding box center [362, 37] width 83 height 15
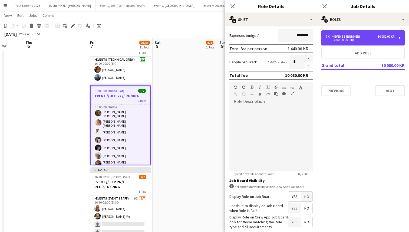
scroll to position [134, 0]
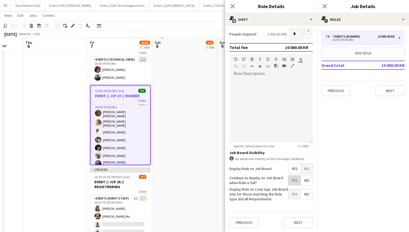
click at [292, 179] on span "Yes" at bounding box center [294, 180] width 12 height 10
click at [291, 221] on button "Next" at bounding box center [297, 222] width 29 height 11
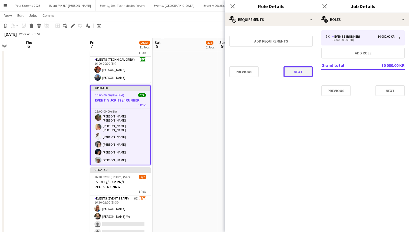
click at [297, 73] on button "Next" at bounding box center [297, 71] width 29 height 11
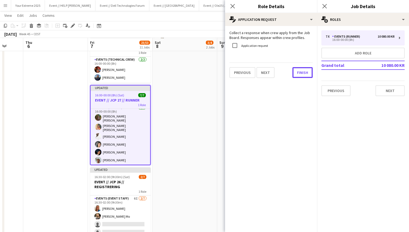
click at [297, 73] on button "Finish" at bounding box center [302, 72] width 20 height 11
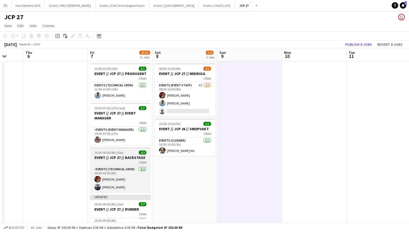
click at [122, 153] on span "16:00-00:00 (8h) (Sat)" at bounding box center [108, 152] width 29 height 4
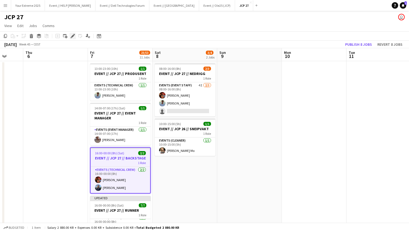
click at [73, 36] on icon "Edit" at bounding box center [73, 36] width 4 height 4
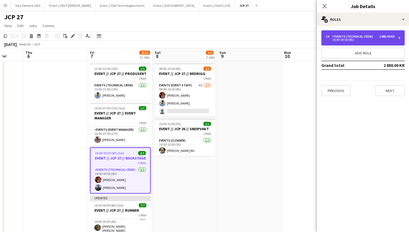
click at [349, 40] on div "16:00-00:00 (8h)" at bounding box center [359, 39] width 69 height 3
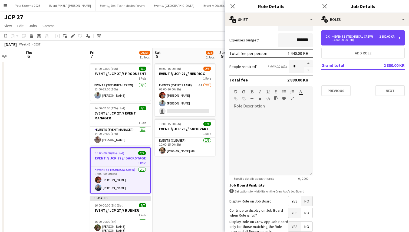
scroll to position [134, 0]
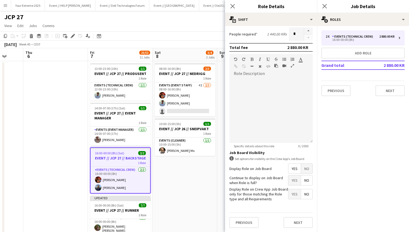
click at [293, 181] on span "Yes" at bounding box center [294, 180] width 12 height 10
click at [295, 225] on button "Next" at bounding box center [297, 222] width 29 height 11
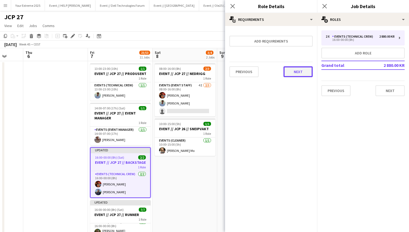
click at [298, 74] on button "Next" at bounding box center [297, 71] width 29 height 11
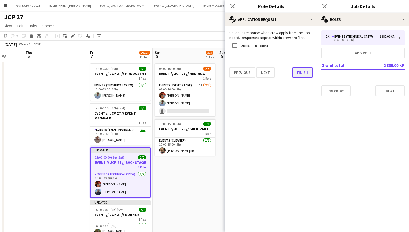
click at [299, 74] on button "Finish" at bounding box center [302, 72] width 20 height 11
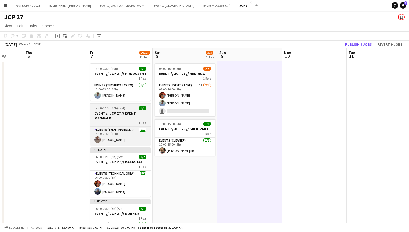
click at [112, 114] on h3 "EVENT // JCP 27 // EVENT MANAGER" at bounding box center [120, 116] width 61 height 10
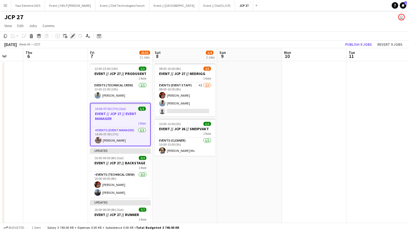
click at [72, 37] on icon at bounding box center [72, 36] width 3 height 3
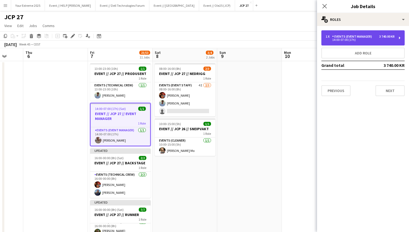
click at [370, 33] on div "1 x Events (Event Manager) 3 740.00 KR 14:00-07:00 (17h)" at bounding box center [362, 37] width 83 height 15
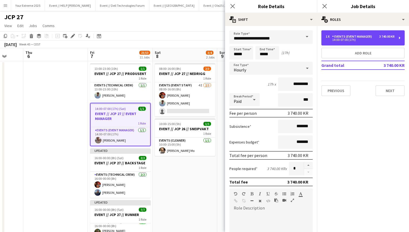
scroll to position [134, 0]
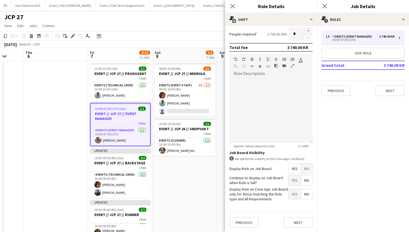
click at [305, 165] on span "No" at bounding box center [306, 168] width 11 height 10
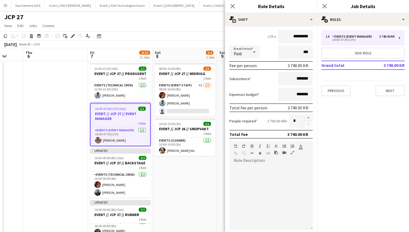
scroll to position [107, 0]
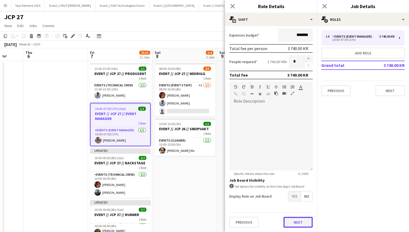
click at [297, 222] on button "Next" at bounding box center [297, 221] width 29 height 11
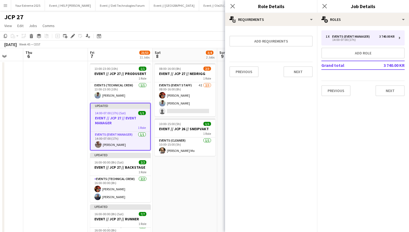
scroll to position [0, 0]
click at [289, 71] on button "Next" at bounding box center [297, 71] width 29 height 11
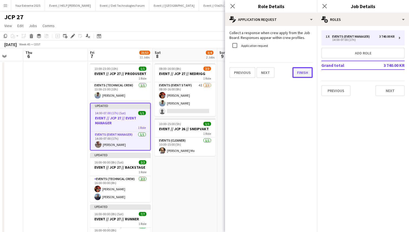
click at [296, 72] on button "Finish" at bounding box center [302, 72] width 20 height 11
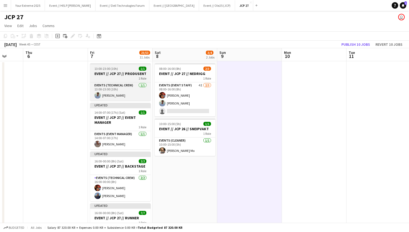
click at [119, 71] on h3 "EVENT // JCP 27 // PRODUSENT" at bounding box center [120, 73] width 61 height 5
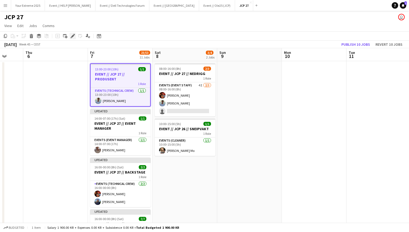
click at [72, 36] on icon at bounding box center [72, 36] width 3 height 3
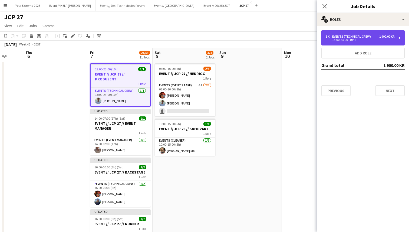
click at [374, 39] on div "13:00-23:00 (10h)" at bounding box center [359, 39] width 69 height 3
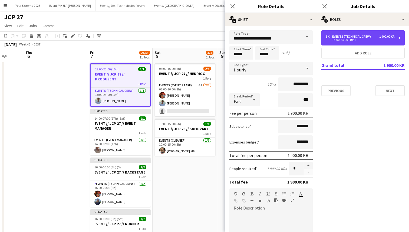
scroll to position [107, 0]
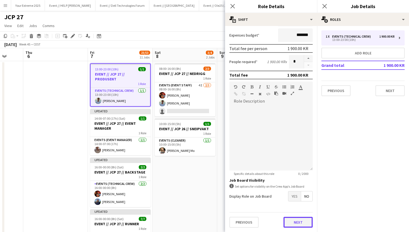
click at [294, 224] on button "Next" at bounding box center [297, 221] width 29 height 11
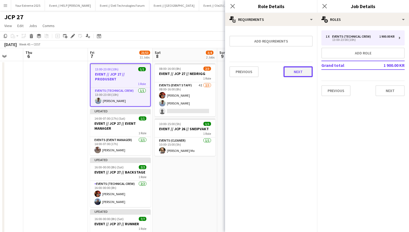
click at [296, 72] on button "Next" at bounding box center [297, 71] width 29 height 11
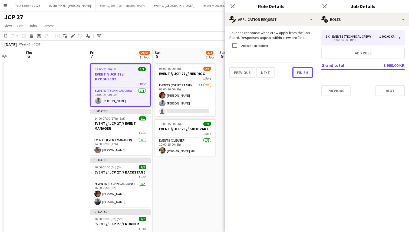
click at [296, 72] on button "Finish" at bounding box center [302, 72] width 20 height 11
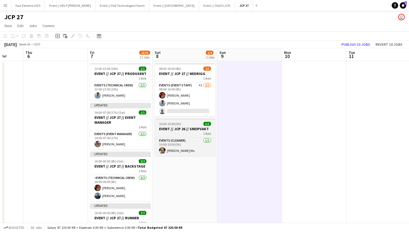
click at [183, 126] on h3 "EVENT // JCP 26 // SNEIPVAKT" at bounding box center [185, 128] width 61 height 5
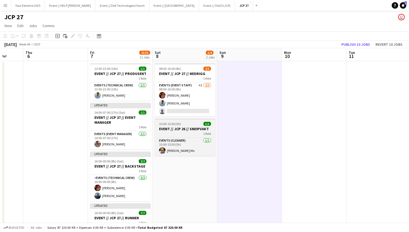
click at [178, 127] on h3 "EVENT // JCP 26 // SNEIPVAKT" at bounding box center [185, 128] width 61 height 5
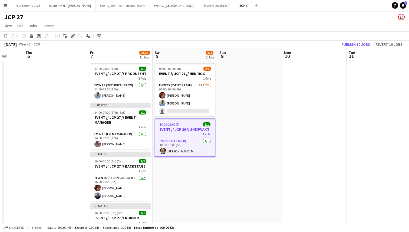
click at [71, 36] on icon "Edit" at bounding box center [73, 36] width 4 height 4
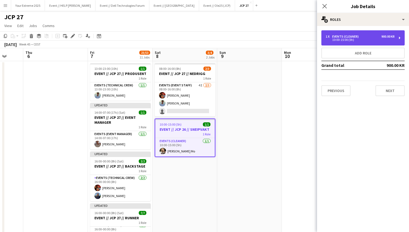
click at [356, 39] on div "10:00-15:00 (5h)" at bounding box center [359, 39] width 69 height 3
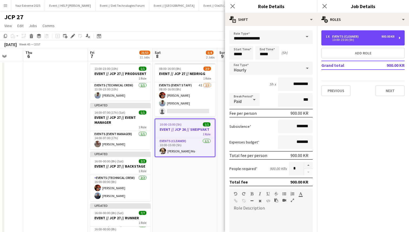
scroll to position [107, 0]
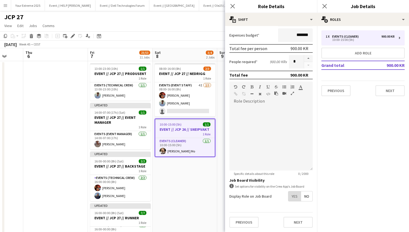
click at [296, 198] on span "Yes" at bounding box center [294, 196] width 12 height 10
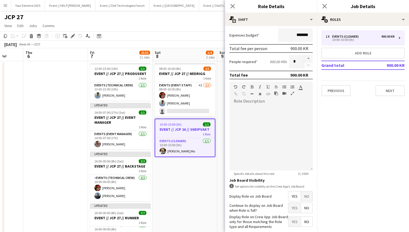
click at [295, 206] on span "Yes" at bounding box center [294, 208] width 12 height 10
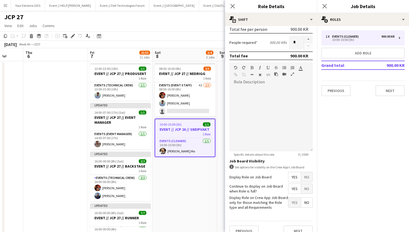
scroll to position [134, 0]
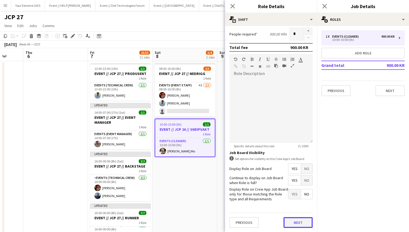
click at [296, 223] on button "Next" at bounding box center [297, 222] width 29 height 11
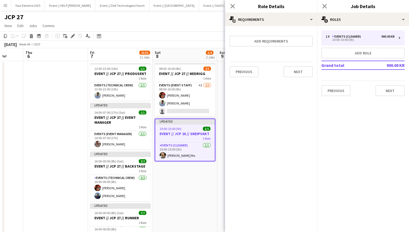
scroll to position [0, 0]
click at [294, 74] on button "Next" at bounding box center [297, 71] width 29 height 11
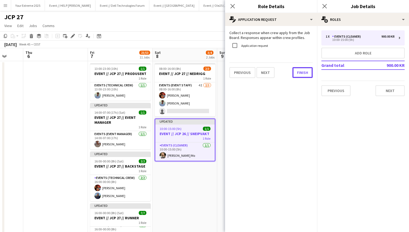
click at [294, 74] on button "Finish" at bounding box center [302, 72] width 20 height 11
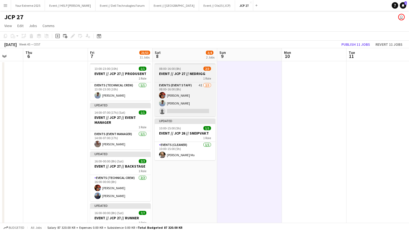
click at [186, 73] on h3 "EVENT // JCP 27 // NEDRIGG" at bounding box center [185, 73] width 61 height 5
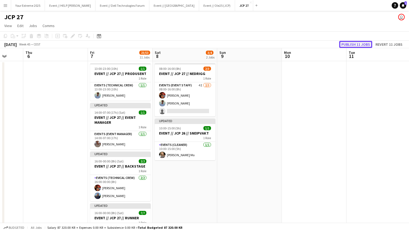
click at [355, 43] on button "Publish 11 jobs" at bounding box center [355, 44] width 33 height 7
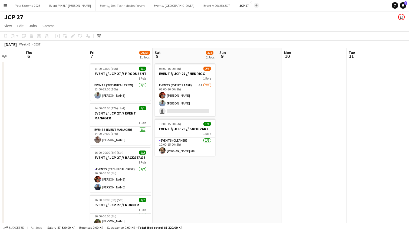
click at [255, 6] on app-icon "Add" at bounding box center [256, 5] width 2 height 2
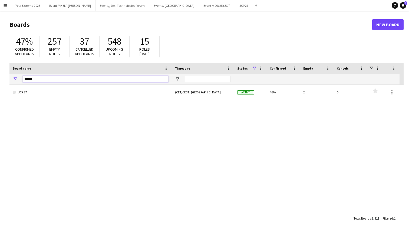
click at [69, 78] on input "******" at bounding box center [95, 79] width 146 height 6
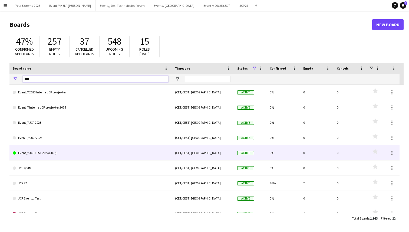
type input "***"
click at [98, 155] on link "Event // JCP FEST 2024 (JCP)" at bounding box center [91, 152] width 156 height 15
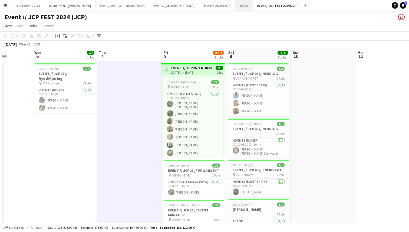
click at [235, 8] on button "JCP 27 Close" at bounding box center [244, 5] width 18 height 11
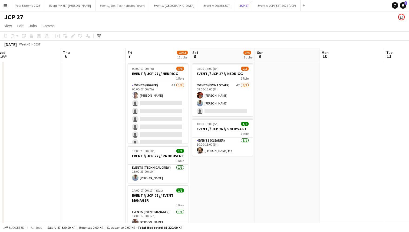
scroll to position [0, 210]
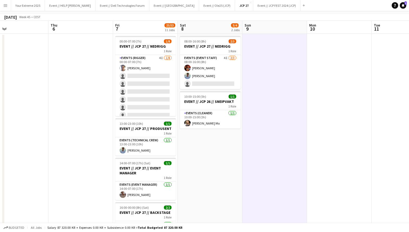
scroll to position [0, 0]
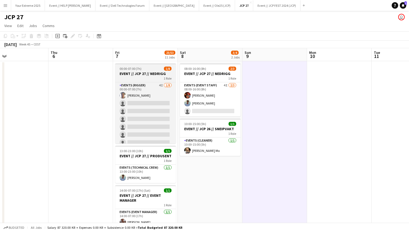
click at [142, 75] on h3 "EVENT // JCP 27 // NEDRIGG" at bounding box center [145, 73] width 61 height 5
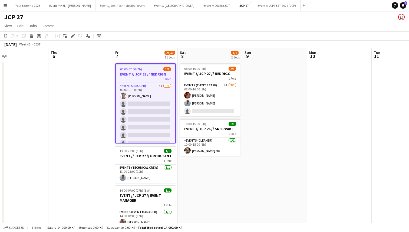
click at [142, 75] on h3 "EVENT // JCP 27 // NEDRIGG" at bounding box center [145, 74] width 59 height 5
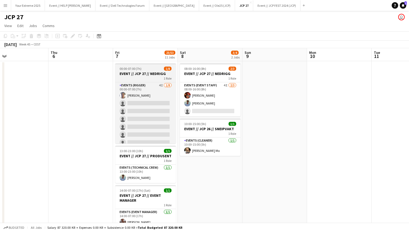
click at [142, 75] on h3 "EVENT // JCP 27 // NEDRIGG" at bounding box center [145, 73] width 61 height 5
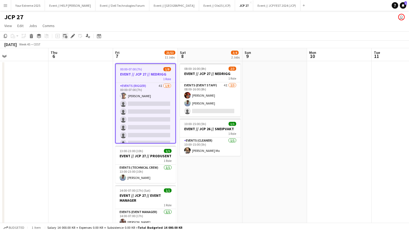
click at [63, 36] on icon "Add linked Job" at bounding box center [65, 36] width 4 height 4
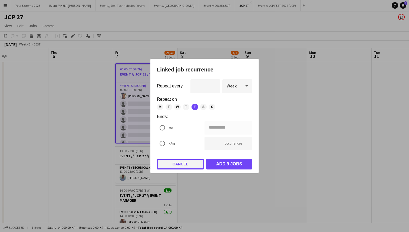
click at [183, 165] on button "Cancel" at bounding box center [180, 163] width 47 height 11
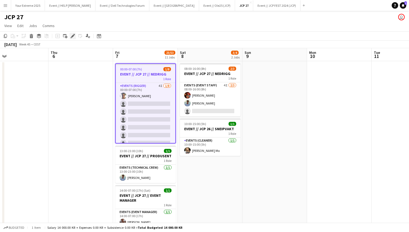
click at [73, 36] on icon at bounding box center [72, 36] width 3 height 3
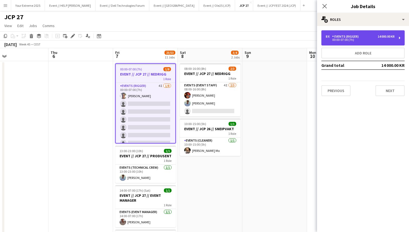
click at [367, 36] on div "8 x Events (Rigger) 14 000.00 KR" at bounding box center [359, 37] width 69 height 4
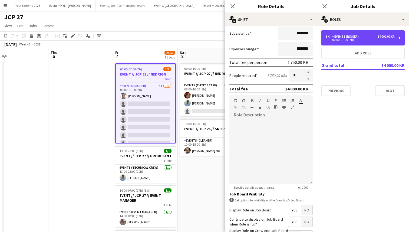
scroll to position [134, 0]
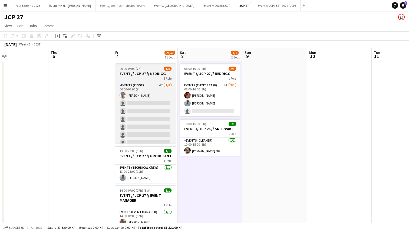
click at [151, 76] on div "1 Role" at bounding box center [145, 78] width 61 height 4
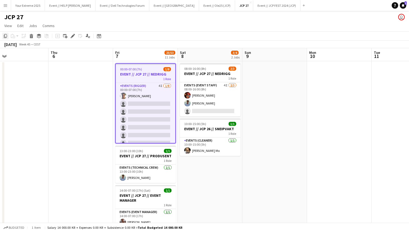
click at [6, 35] on icon "Copy" at bounding box center [5, 36] width 4 height 4
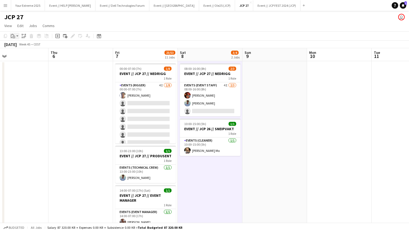
click at [16, 35] on div "Paste" at bounding box center [13, 36] width 6 height 6
click at [25, 55] on link "Paste with crew Command Shift V" at bounding box center [35, 55] width 43 height 5
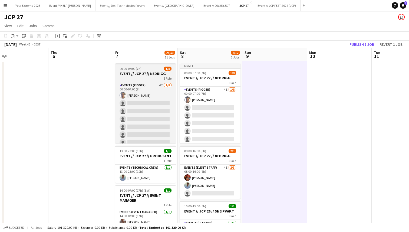
click at [143, 72] on h3 "EVENT // JCP 27 // NEDRIGG" at bounding box center [145, 73] width 61 height 5
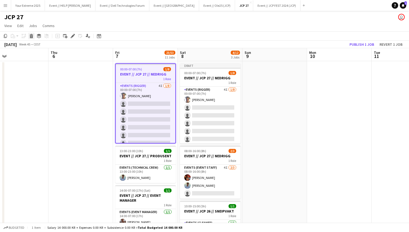
click at [31, 36] on icon at bounding box center [31, 36] width 3 height 3
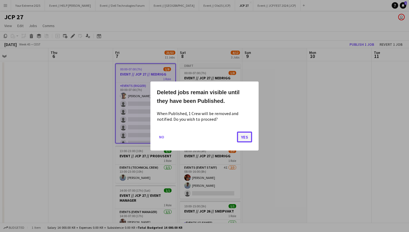
click at [242, 136] on button "Yes" at bounding box center [244, 136] width 15 height 11
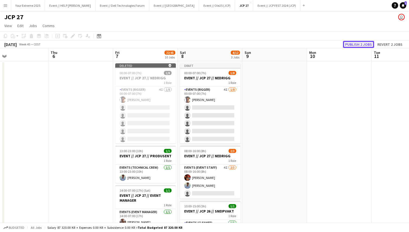
click at [356, 44] on button "Publish 2 jobs" at bounding box center [358, 44] width 31 height 7
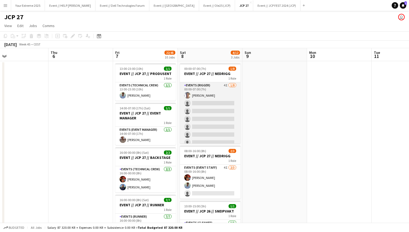
click at [218, 104] on app-card-role "Events (Rigger) 4I [DATE] 00:00-07:00 (7h) [PERSON_NAME] single-neutral-actions…" at bounding box center [210, 118] width 61 height 73
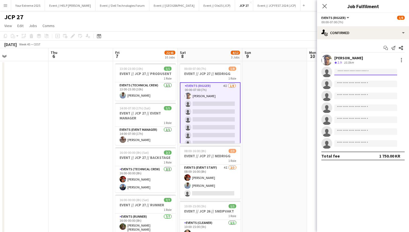
click at [363, 72] on input at bounding box center [365, 72] width 63 height 6
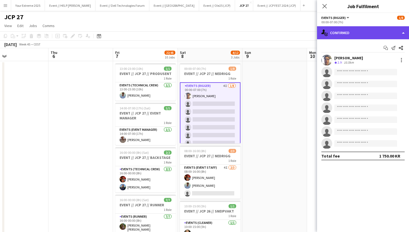
click at [367, 34] on div "single-neutral-actions-check-2 Confirmed" at bounding box center [363, 32] width 92 height 13
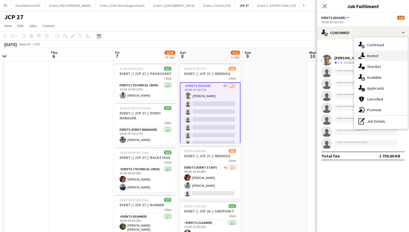
click at [373, 57] on div "single-neutral-actions-share-1 Invited" at bounding box center [381, 55] width 54 height 11
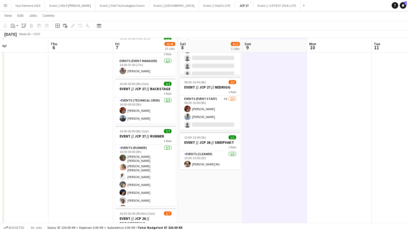
scroll to position [68, 0]
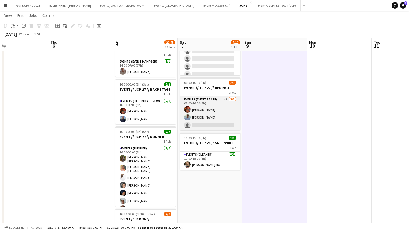
click at [201, 111] on app-card-role "Events (Event Staff) 4I [DATE] 08:00-16:00 (8h) [PERSON_NAME] [PERSON_NAME] Næs…" at bounding box center [210, 113] width 61 height 34
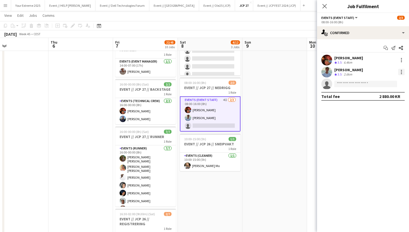
click at [400, 71] on div at bounding box center [401, 72] width 6 height 6
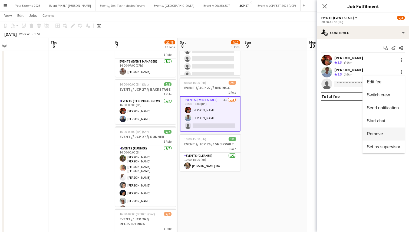
click at [378, 133] on span "Remove" at bounding box center [374, 133] width 16 height 5
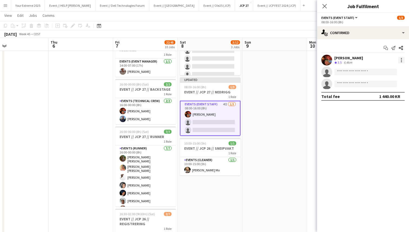
click at [401, 61] on div at bounding box center [401, 60] width 6 height 6
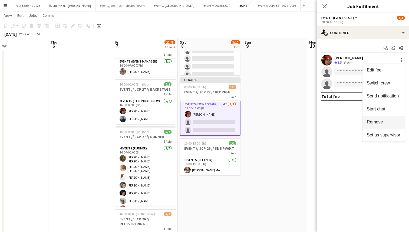
click at [381, 120] on span "Remove" at bounding box center [374, 121] width 16 height 5
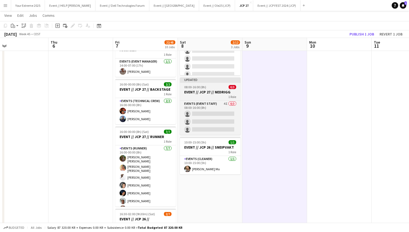
click at [211, 90] on h3 "EVENT // JCP 27 // NEDRIGG" at bounding box center [210, 91] width 61 height 5
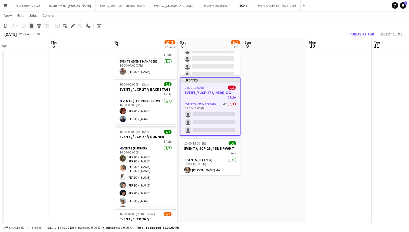
click at [31, 25] on icon at bounding box center [31, 26] width 3 height 3
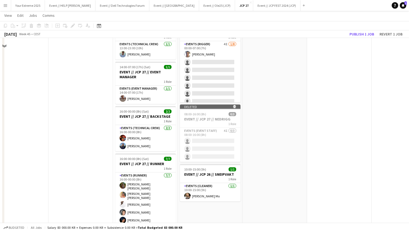
scroll to position [0, 0]
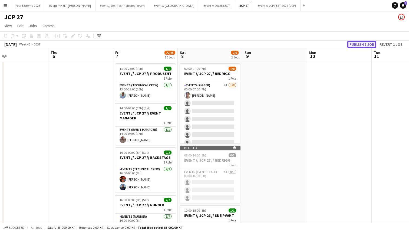
click at [361, 44] on button "Publish 1 job" at bounding box center [361, 44] width 29 height 7
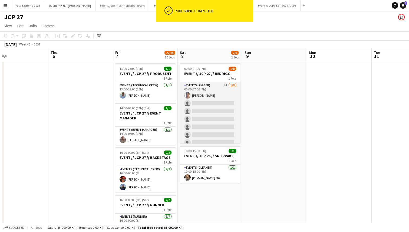
click at [214, 105] on app-card-role "Events (Rigger) 4I [DATE] 00:00-07:00 (7h) [PERSON_NAME] single-neutral-actions…" at bounding box center [210, 118] width 61 height 73
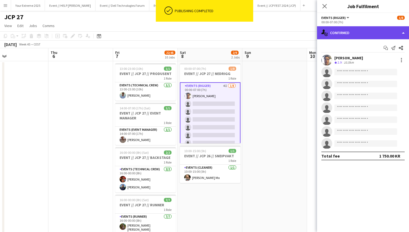
click at [378, 31] on div "single-neutral-actions-check-2 Confirmed" at bounding box center [363, 32] width 92 height 13
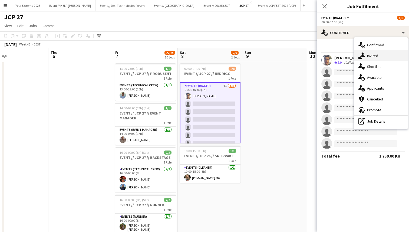
click at [378, 56] on div "single-neutral-actions-share-1 Invited" at bounding box center [381, 55] width 54 height 11
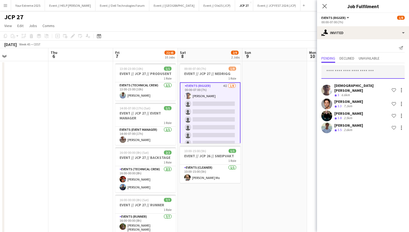
click at [357, 74] on input "text" at bounding box center [362, 72] width 83 height 14
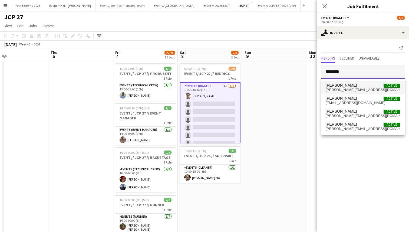
type input "********"
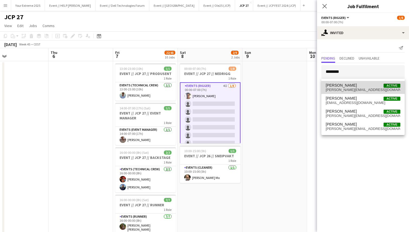
click at [353, 88] on span "[PERSON_NAME][EMAIL_ADDRESS][DOMAIN_NAME]" at bounding box center [362, 90] width 75 height 4
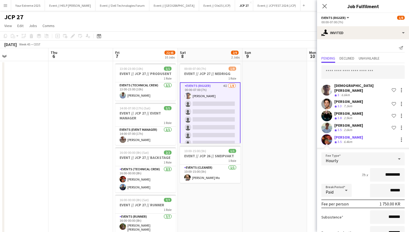
scroll to position [38, 0]
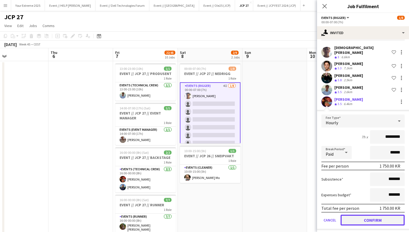
click at [367, 215] on button "Confirm" at bounding box center [372, 219] width 64 height 11
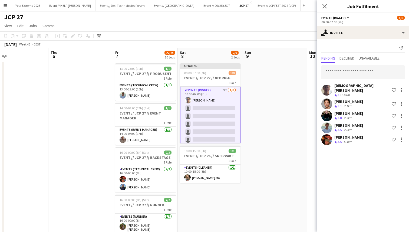
scroll to position [0, 0]
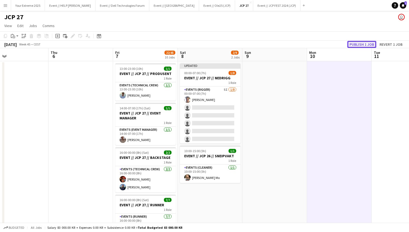
click at [361, 46] on button "Publish 1 job" at bounding box center [361, 44] width 29 height 7
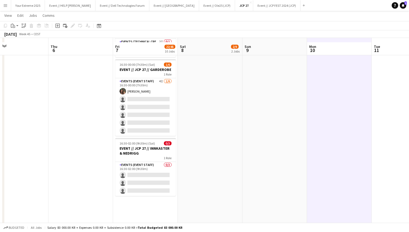
scroll to position [507, 0]
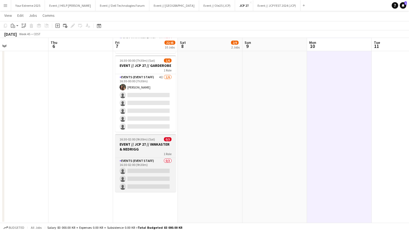
click at [141, 147] on h3 "EVENT // JCP 27 // INNKASTER & NEDRIGG" at bounding box center [145, 147] width 61 height 10
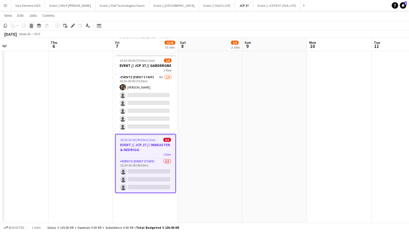
click at [31, 25] on icon at bounding box center [31, 26] width 3 height 3
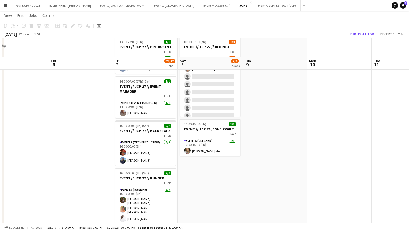
scroll to position [0, 0]
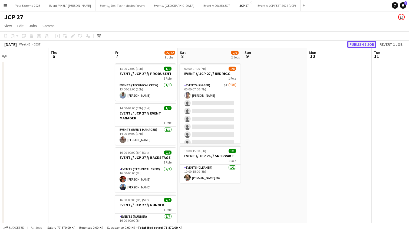
click at [357, 46] on button "Publish 1 job" at bounding box center [361, 44] width 29 height 7
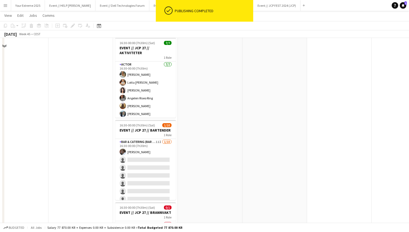
scroll to position [446, 0]
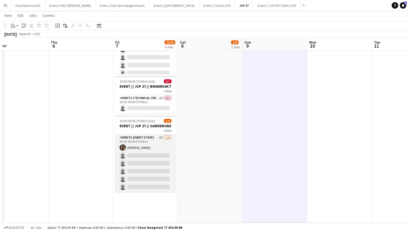
click at [143, 153] on app-card-role "Events (Event Staff) 4I [DATE] 16:30-00:00 (7h30m) [PERSON_NAME] single-neutral…" at bounding box center [145, 163] width 61 height 58
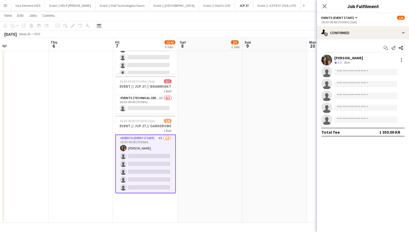
click at [325, 59] on app-user-avatar at bounding box center [326, 60] width 11 height 11
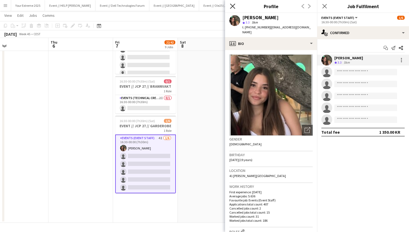
click at [230, 7] on icon "Close pop-in" at bounding box center [232, 6] width 5 height 5
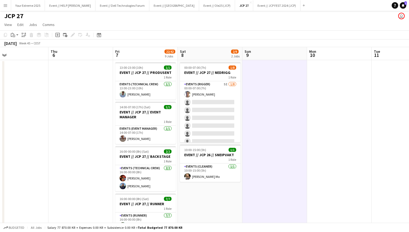
scroll to position [0, 0]
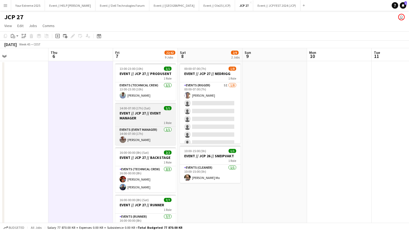
click at [145, 112] on h3 "EVENT // JCP 27 // EVENT MANAGER" at bounding box center [145, 116] width 61 height 10
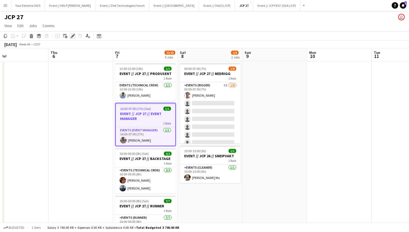
click at [72, 34] on icon "Edit" at bounding box center [73, 36] width 4 height 4
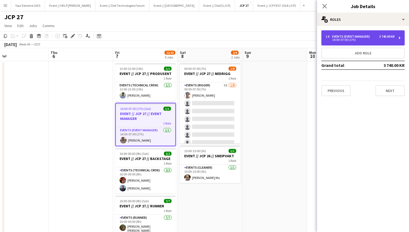
click at [348, 44] on div "1 x Events (Event Manager) 3 740.00 KR 14:00-07:00 (17h)" at bounding box center [362, 37] width 83 height 15
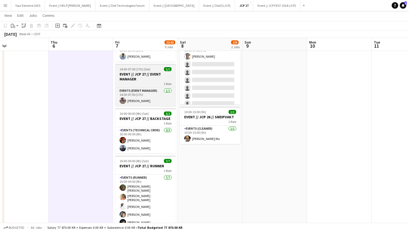
click at [146, 78] on h3 "EVENT // JCP 27 // EVENT MANAGER" at bounding box center [145, 77] width 61 height 10
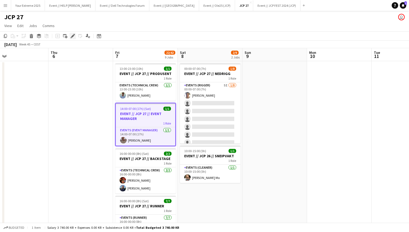
click at [72, 35] on icon at bounding box center [72, 36] width 3 height 3
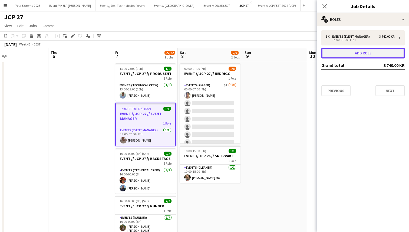
click at [355, 55] on button "Add role" at bounding box center [362, 53] width 83 height 11
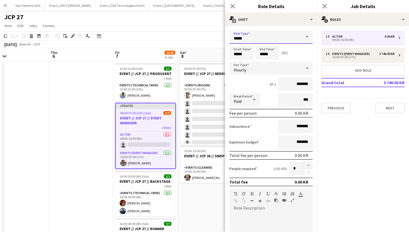
click at [288, 36] on input "*****" at bounding box center [270, 37] width 83 height 14
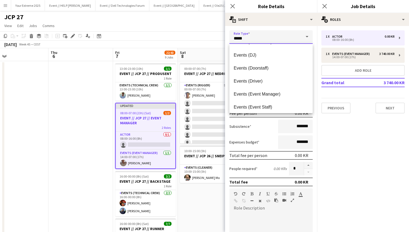
scroll to position [102, 0]
click at [264, 92] on span "Events (Event Manager)" at bounding box center [270, 93] width 75 height 5
type input "**********"
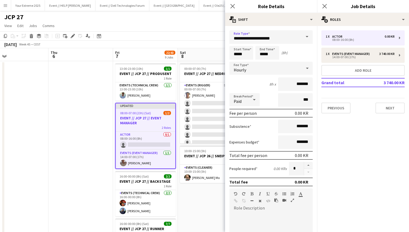
click at [264, 92] on form "**********" at bounding box center [271, 184] width 92 height 308
click at [237, 54] on input "*****" at bounding box center [241, 53] width 24 height 14
click at [235, 41] on div at bounding box center [235, 43] width 11 height 5
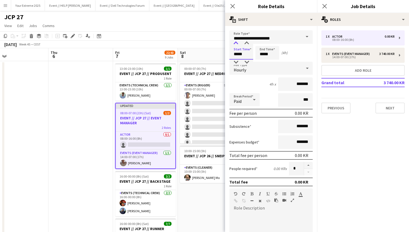
click at [235, 41] on div at bounding box center [235, 43] width 11 height 5
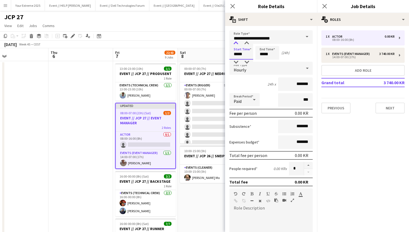
click at [235, 41] on div at bounding box center [235, 43] width 11 height 5
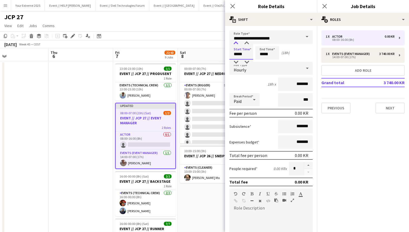
click at [235, 41] on div at bounding box center [235, 43] width 11 height 5
type input "*****"
click at [235, 41] on div at bounding box center [235, 43] width 11 height 5
click at [262, 54] on input "*****" at bounding box center [267, 53] width 24 height 14
click at [262, 60] on div at bounding box center [261, 61] width 11 height 5
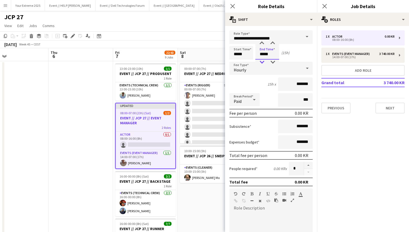
click at [262, 60] on div at bounding box center [261, 61] width 11 height 5
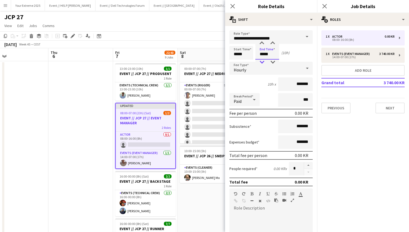
click at [262, 60] on div at bounding box center [261, 61] width 11 height 5
type input "*****"
click at [262, 60] on div at bounding box center [261, 61] width 11 height 5
click at [265, 89] on div "8h x *******" at bounding box center [270, 84] width 83 height 14
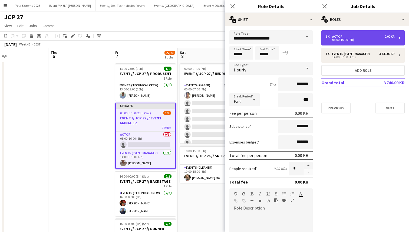
click at [358, 36] on div "1 x Actor 0.00 KR" at bounding box center [359, 37] width 69 height 4
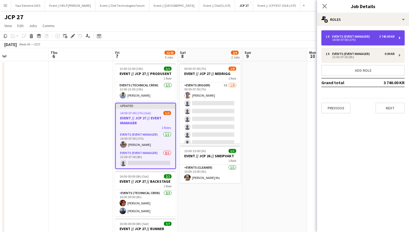
click at [358, 40] on div "14:00-07:00 (17h)" at bounding box center [359, 39] width 69 height 3
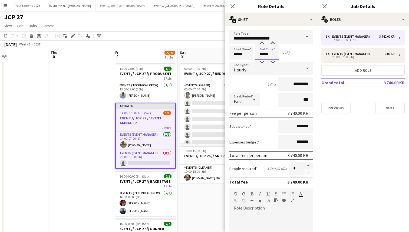
click at [262, 54] on input "*****" at bounding box center [267, 53] width 24 height 14
click at [262, 60] on div at bounding box center [261, 61] width 11 height 5
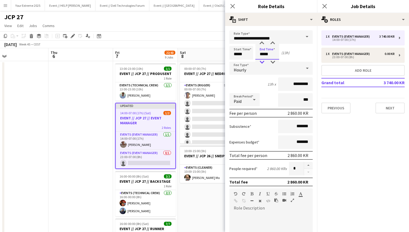
click at [262, 60] on div at bounding box center [261, 61] width 11 height 5
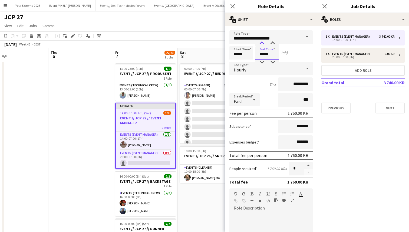
type input "*****"
click at [262, 42] on div at bounding box center [261, 43] width 11 height 5
click at [263, 85] on div "9h x *********" at bounding box center [270, 84] width 83 height 14
click at [264, 84] on div "9h x *********" at bounding box center [270, 84] width 83 height 14
click at [268, 96] on div "Break Period Paid ***" at bounding box center [270, 100] width 83 height 14
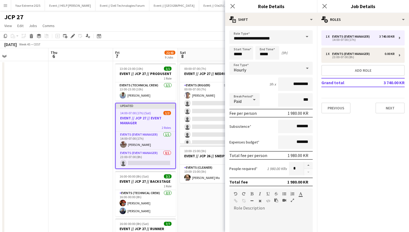
click at [267, 90] on div "9h x *********" at bounding box center [270, 84] width 83 height 14
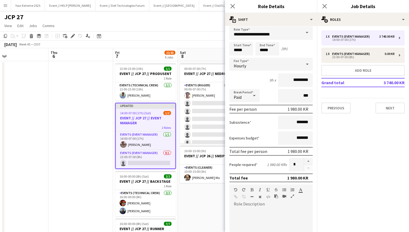
scroll to position [0, 0]
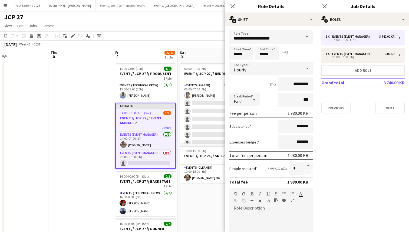
click at [288, 127] on input "*******" at bounding box center [295, 126] width 35 height 14
type input "*********"
click at [267, 127] on div "Subsistence *********" at bounding box center [270, 126] width 83 height 14
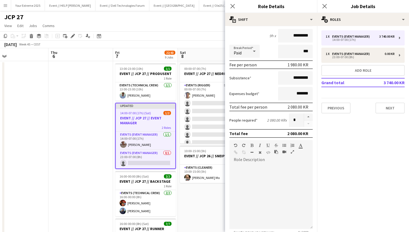
scroll to position [107, 0]
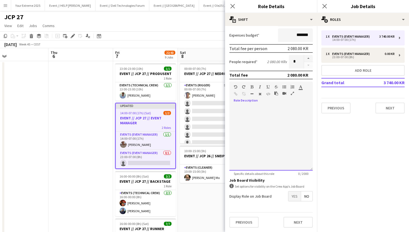
click at [279, 122] on div at bounding box center [270, 137] width 83 height 65
click at [281, 108] on div "**********" at bounding box center [270, 137] width 83 height 65
click at [300, 117] on div "**********" at bounding box center [270, 137] width 83 height 65
drag, startPoint x: 292, startPoint y: 110, endPoint x: 233, endPoint y: 108, distance: 58.4
click at [233, 108] on div "**********" at bounding box center [270, 137] width 83 height 65
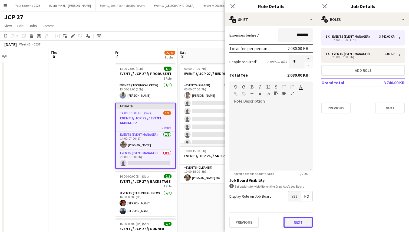
click at [295, 222] on button "Next" at bounding box center [297, 221] width 29 height 11
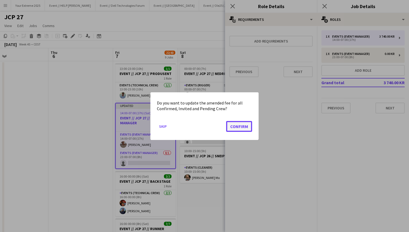
click at [244, 126] on button "Confirm" at bounding box center [239, 126] width 26 height 11
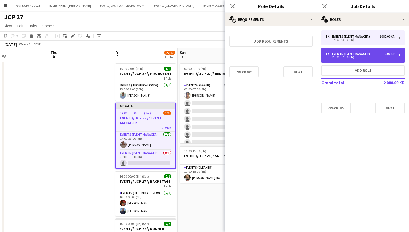
click at [363, 56] on div "23:00-07:00 (8h)" at bounding box center [359, 57] width 69 height 3
type input "*****"
type input "*******"
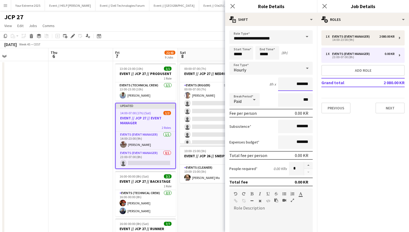
click at [288, 83] on input "*******" at bounding box center [295, 84] width 35 height 14
type input "*********"
click at [269, 98] on div "Break Period Paid ***" at bounding box center [270, 100] width 83 height 14
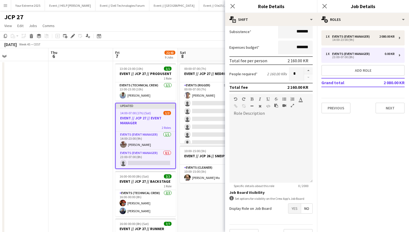
scroll to position [107, 0]
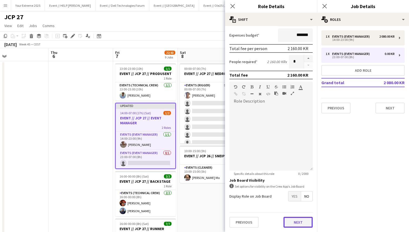
click at [294, 219] on button "Next" at bounding box center [297, 221] width 29 height 11
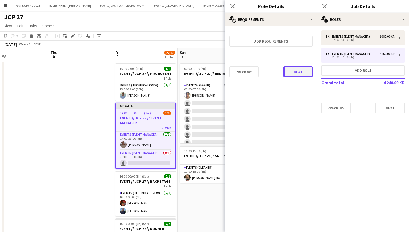
click at [296, 70] on button "Next" at bounding box center [297, 71] width 29 height 11
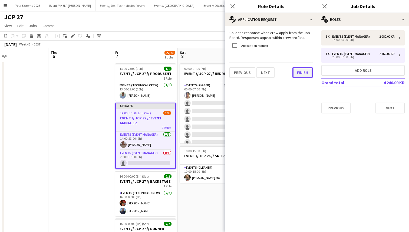
click at [300, 72] on button "Finish" at bounding box center [302, 72] width 20 height 11
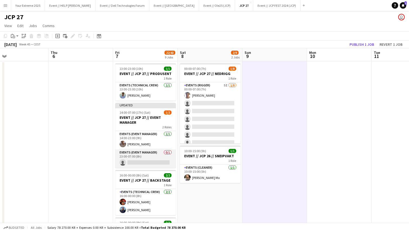
click at [150, 160] on app-card-role "Events (Event Manager) 0/1 23:00-07:00 (8h) single-neutral-actions" at bounding box center [145, 158] width 61 height 18
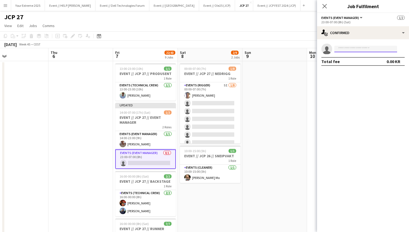
click at [369, 48] on input at bounding box center [365, 49] width 63 height 6
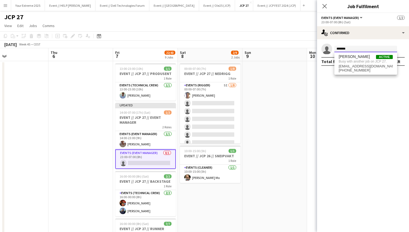
type input "*******"
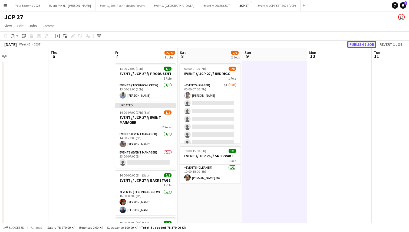
click at [360, 43] on button "Publish 1 job" at bounding box center [361, 44] width 29 height 7
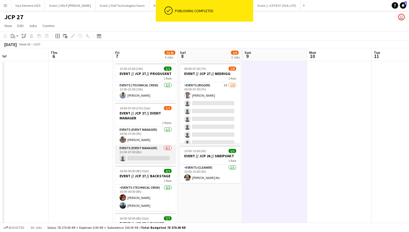
click at [147, 156] on app-card-role "Events (Event Manager) 0/1 23:00-07:00 (8h) single-neutral-actions" at bounding box center [145, 154] width 61 height 18
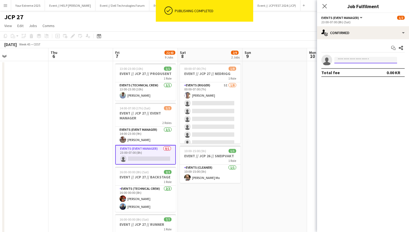
click at [356, 59] on input at bounding box center [365, 60] width 63 height 6
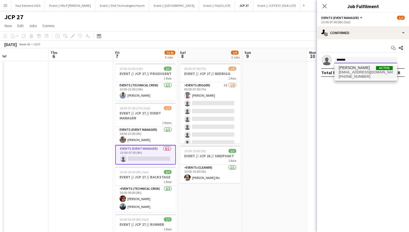
type input "*******"
click at [353, 71] on span "[EMAIL_ADDRESS][DOMAIN_NAME]" at bounding box center [365, 72] width 54 height 4
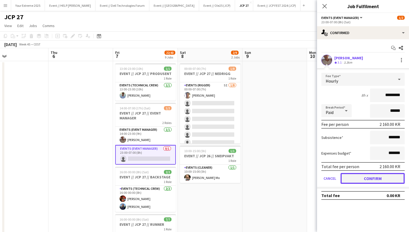
click at [367, 179] on button "Confirm" at bounding box center [372, 178] width 64 height 11
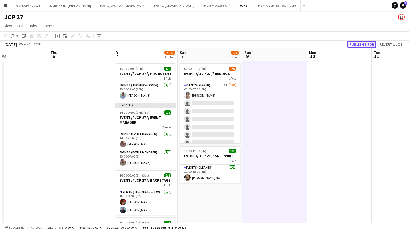
click at [361, 45] on button "Publish 1 job" at bounding box center [361, 44] width 29 height 7
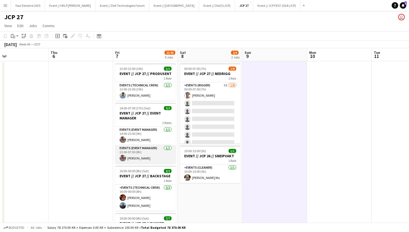
click at [143, 149] on app-card-role "Events (Event Manager) [DATE] 23:00-07:00 (8h) [PERSON_NAME]" at bounding box center [145, 154] width 61 height 18
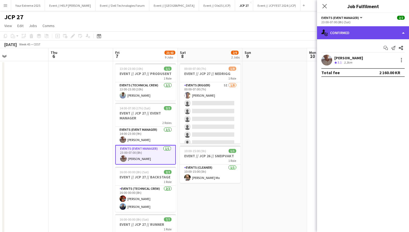
click at [376, 33] on div "single-neutral-actions-check-2 Confirmed" at bounding box center [363, 32] width 92 height 13
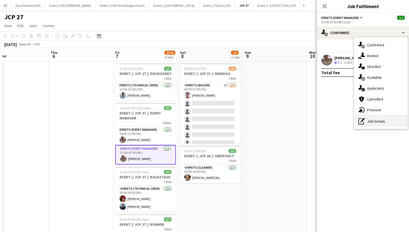
click at [375, 122] on div "pen-write Job Details" at bounding box center [381, 121] width 54 height 11
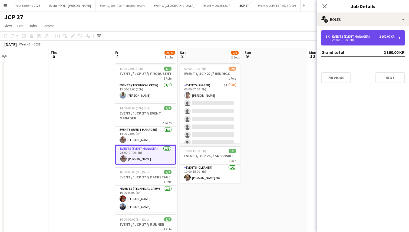
click at [367, 35] on div "Events (Event Manager)" at bounding box center [352, 37] width 40 height 4
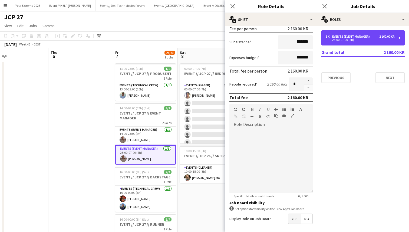
scroll to position [107, 0]
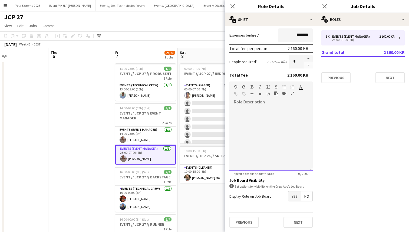
click at [277, 135] on div at bounding box center [270, 137] width 83 height 65
click at [297, 221] on button "Next" at bounding box center [297, 221] width 29 height 11
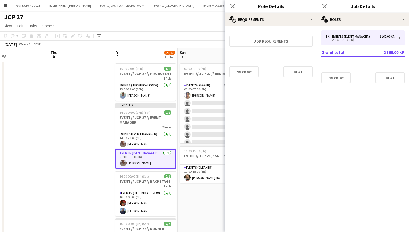
scroll to position [0, 0]
click at [143, 140] on app-card-role "Events (Event Manager) [DATE] 14:00-23:00 (9h) [PERSON_NAME]" at bounding box center [145, 140] width 61 height 18
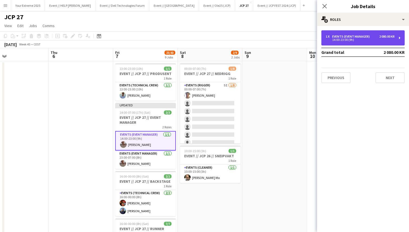
click at [363, 31] on div "1 x Events (Event Manager) 2 080.00 KR 14:00-23:00 (9h)" at bounding box center [362, 37] width 83 height 15
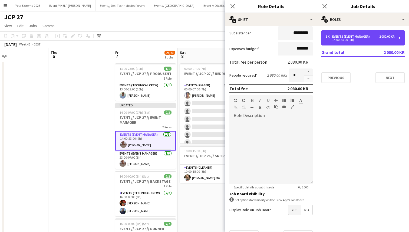
scroll to position [107, 0]
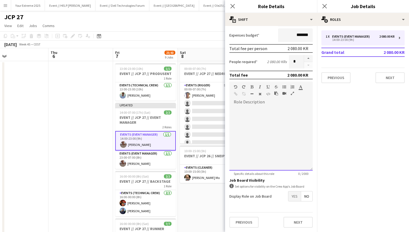
click at [282, 145] on div at bounding box center [270, 137] width 83 height 65
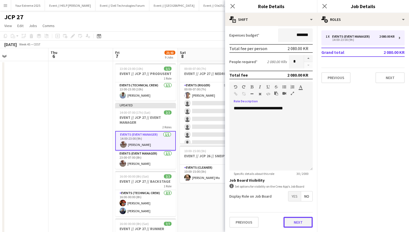
click at [296, 224] on button "Next" at bounding box center [297, 221] width 29 height 11
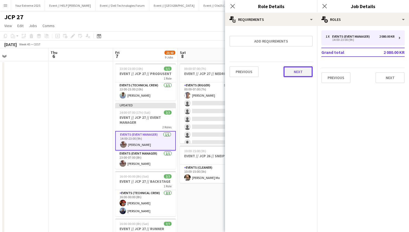
click at [294, 76] on button "Next" at bounding box center [297, 71] width 29 height 11
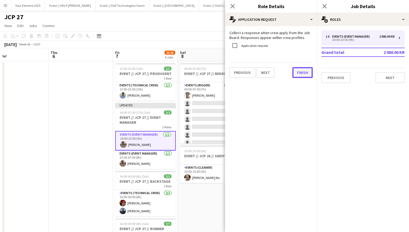
click at [300, 76] on button "Finish" at bounding box center [302, 72] width 20 height 11
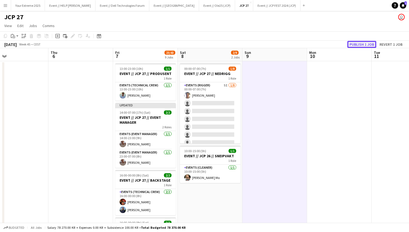
click at [365, 44] on button "Publish 1 job" at bounding box center [361, 44] width 29 height 7
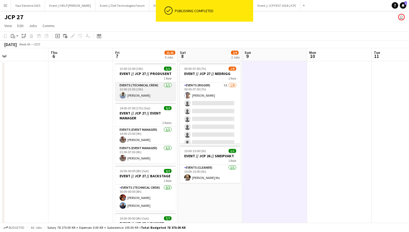
click at [145, 89] on app-card-role "Events (Technical Crew) [DATE] 13:00-23:00 (10h) [PERSON_NAME]" at bounding box center [145, 91] width 61 height 18
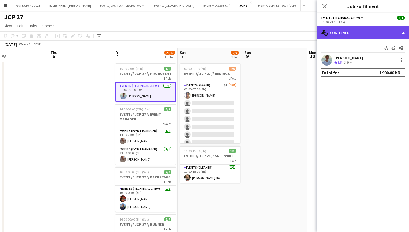
click at [370, 35] on div "single-neutral-actions-check-2 Confirmed" at bounding box center [363, 32] width 92 height 13
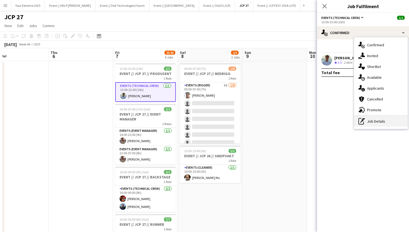
click at [374, 122] on div "pen-write Job Details" at bounding box center [381, 121] width 54 height 11
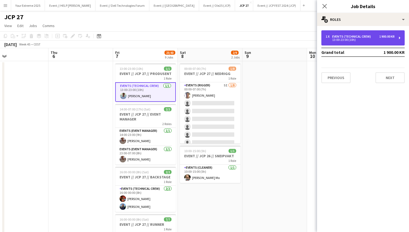
click at [359, 39] on div "13:00-23:00 (10h)" at bounding box center [359, 39] width 69 height 3
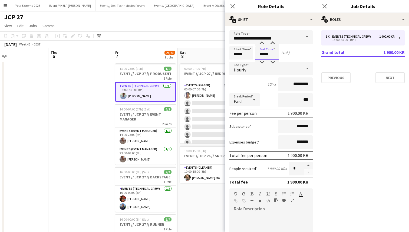
click at [261, 54] on input "*****" at bounding box center [267, 53] width 24 height 14
type input "*****"
click at [262, 44] on div at bounding box center [261, 43] width 11 height 5
click at [265, 91] on form "**********" at bounding box center [271, 184] width 92 height 308
click at [290, 125] on input "*******" at bounding box center [295, 126] width 35 height 14
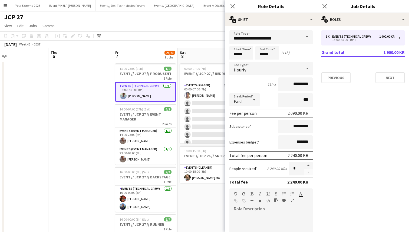
type input "*********"
click at [267, 130] on div "Subsistence *********" at bounding box center [270, 126] width 83 height 14
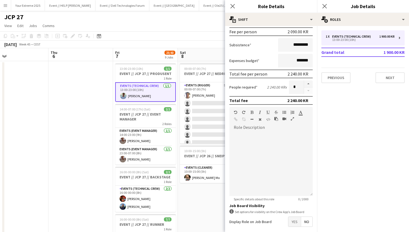
scroll to position [107, 0]
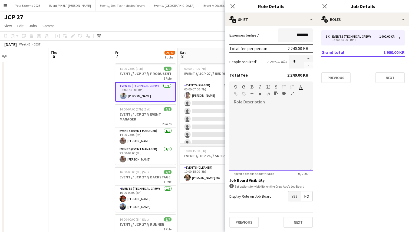
click at [279, 130] on div at bounding box center [270, 137] width 83 height 65
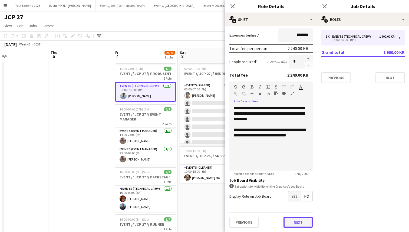
click at [288, 218] on button "Next" at bounding box center [297, 221] width 29 height 11
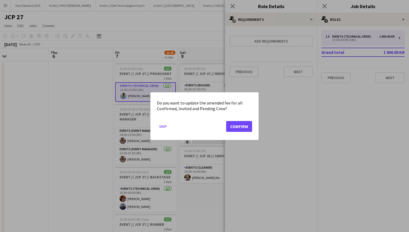
scroll to position [0, 0]
click at [239, 125] on button "Confirm" at bounding box center [239, 126] width 26 height 11
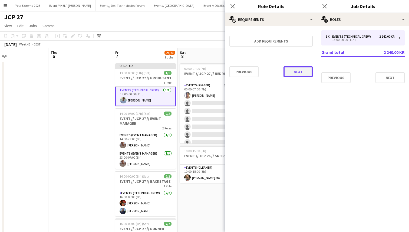
click at [295, 73] on button "Next" at bounding box center [297, 71] width 29 height 11
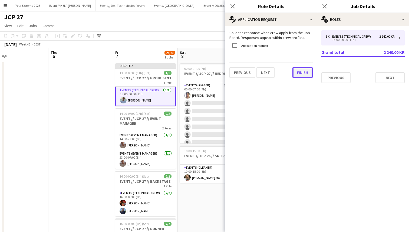
click at [301, 72] on button "Finish" at bounding box center [302, 72] width 20 height 11
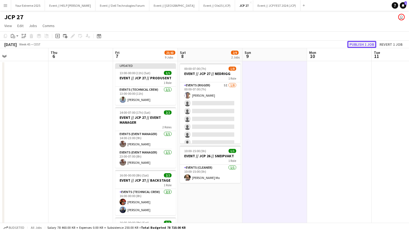
click at [360, 42] on button "Publish 1 job" at bounding box center [361, 44] width 29 height 7
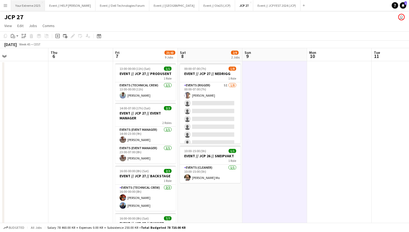
click at [28, 6] on button "Your Extreme 2025 Close" at bounding box center [28, 5] width 34 height 11
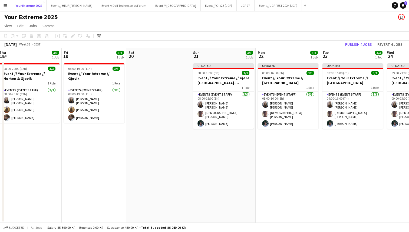
scroll to position [0, 144]
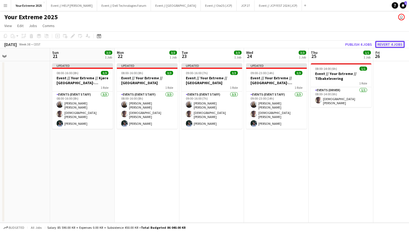
click at [385, 44] on button "Revert 4 jobs" at bounding box center [389, 44] width 29 height 7
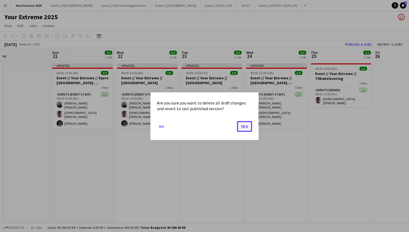
click at [246, 126] on button "Yes" at bounding box center [244, 126] width 15 height 11
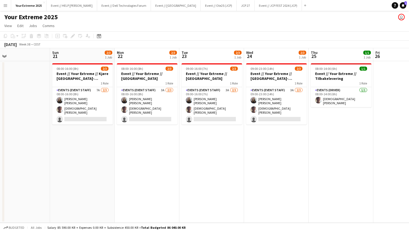
click at [330, 149] on app-date-cell "08:00-14:00 (6h) 1/1 Event // Your Extreme // Tilbakelevering 1 Role Events (Dr…" at bounding box center [340, 141] width 65 height 161
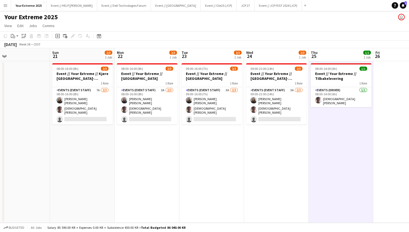
click at [379, 129] on app-date-cell at bounding box center [405, 141] width 65 height 161
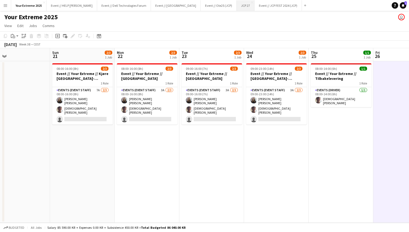
click at [236, 5] on button "JCP 27 Close" at bounding box center [245, 5] width 18 height 11
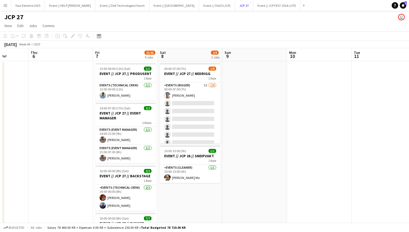
scroll to position [0, 157]
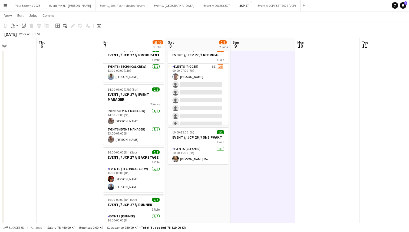
scroll to position [0, 0]
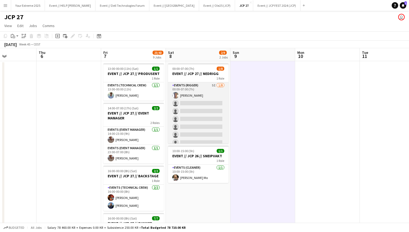
click at [205, 105] on app-card-role "Events (Rigger) 5I [DATE] 00:00-07:00 (7h) [PERSON_NAME] single-neutral-actions…" at bounding box center [198, 118] width 61 height 73
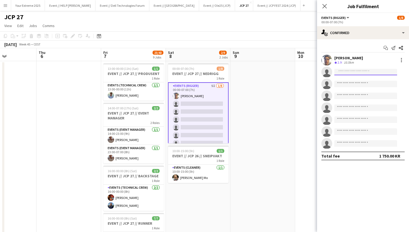
click at [358, 71] on input at bounding box center [365, 72] width 63 height 6
type input "****"
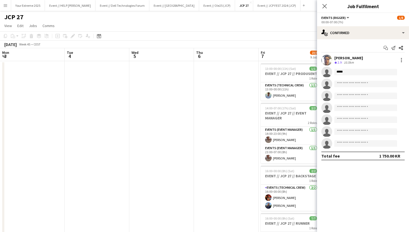
scroll to position [0, 157]
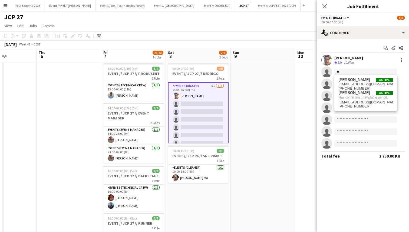
type input "*"
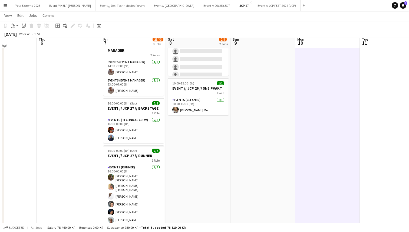
scroll to position [62, 0]
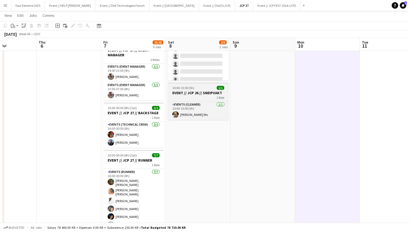
click at [209, 94] on h3 "EVENT // JCP 26 // SNEIPVAKT" at bounding box center [198, 92] width 61 height 5
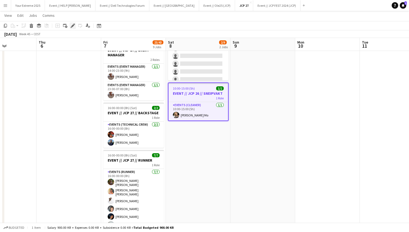
click at [72, 24] on icon "Edit" at bounding box center [73, 26] width 4 height 4
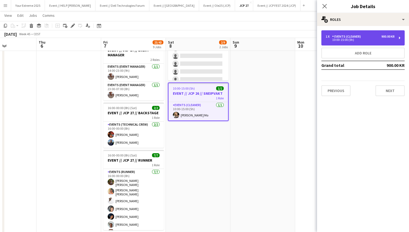
click at [365, 42] on div "1 x Events (Cleaner) 900.00 KR 10:00-15:00 (5h)" at bounding box center [362, 37] width 83 height 15
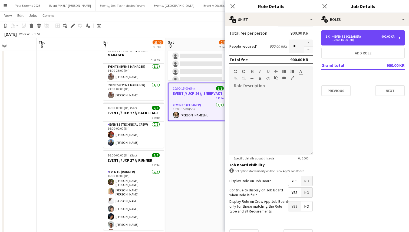
scroll to position [134, 0]
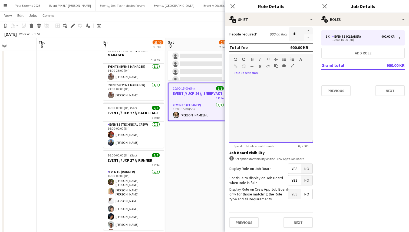
click at [276, 113] on div at bounding box center [270, 110] width 83 height 65
click at [252, 81] on div "**********" at bounding box center [270, 110] width 83 height 65
click at [294, 97] on div "**********" at bounding box center [270, 110] width 83 height 65
click at [249, 81] on div "**********" at bounding box center [270, 110] width 83 height 65
click at [307, 100] on div "**********" at bounding box center [270, 110] width 83 height 65
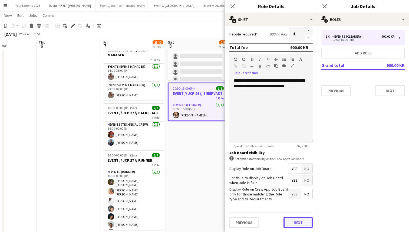
click at [297, 222] on button "Next" at bounding box center [297, 222] width 29 height 11
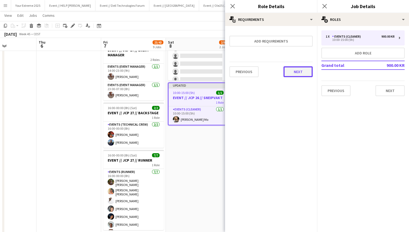
click at [295, 77] on button "Next" at bounding box center [297, 71] width 29 height 11
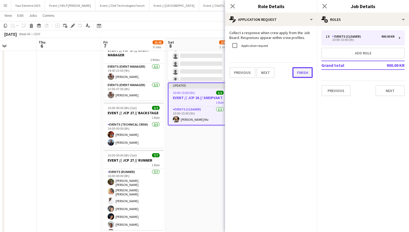
click at [298, 73] on button "Finish" at bounding box center [302, 72] width 20 height 11
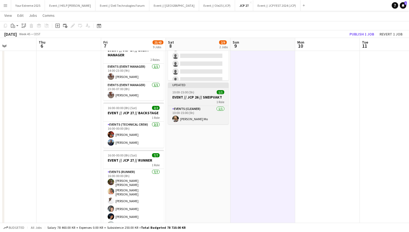
click at [209, 93] on div "10:00-15:00 (5h) 1/1" at bounding box center [198, 92] width 61 height 4
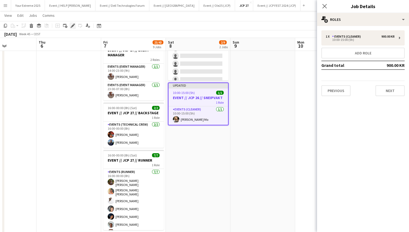
click at [72, 28] on icon "Edit" at bounding box center [73, 26] width 4 height 4
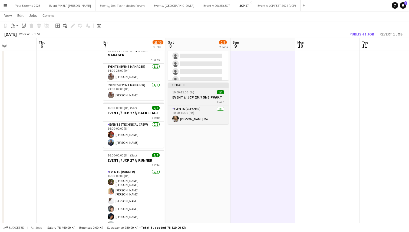
click at [218, 98] on h3 "EVENT // JCP 26 // SNEIPVAKT" at bounding box center [198, 97] width 61 height 5
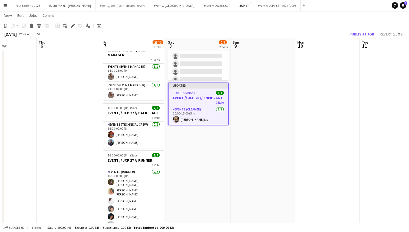
click at [196, 96] on h3 "EVENT // JCP 26 // SNEIPVAKT" at bounding box center [197, 97] width 59 height 5
click at [186, 96] on h3 "EVENT // JCP 26 // SNEIPVAKT" at bounding box center [198, 97] width 59 height 5
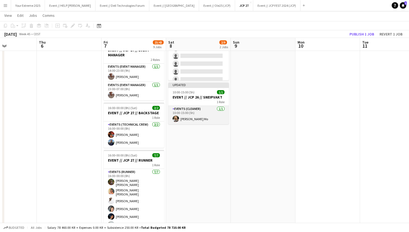
click at [194, 113] on app-card-role "Events (Cleaner) 1/1 10:00-15:00 (5h) Marte Jensen Mo" at bounding box center [198, 115] width 61 height 18
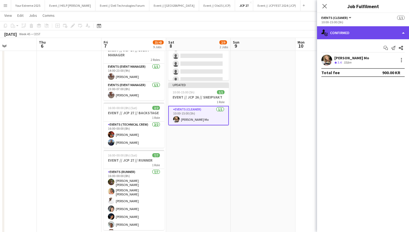
click at [360, 35] on div "single-neutral-actions-check-2 Confirmed" at bounding box center [363, 32] width 92 height 13
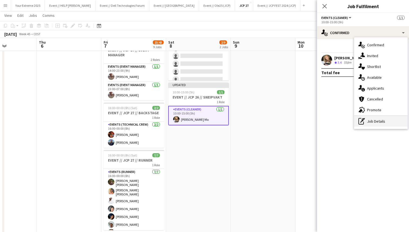
click at [372, 120] on div "pen-write Job Details" at bounding box center [381, 121] width 54 height 11
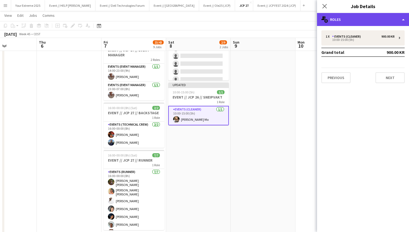
click at [372, 24] on div "multiple-users-add Roles" at bounding box center [363, 19] width 92 height 13
click at [369, 22] on div "multiple-users-add Roles" at bounding box center [363, 19] width 92 height 13
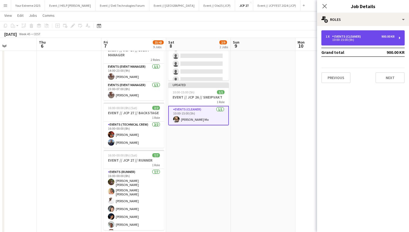
click at [367, 38] on div "10:00-15:00 (5h)" at bounding box center [359, 39] width 69 height 3
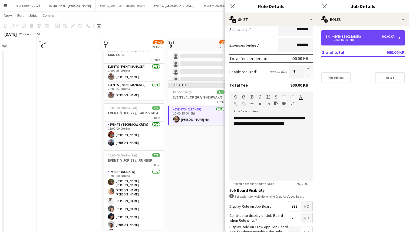
scroll to position [0, 0]
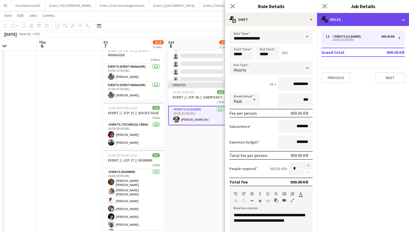
click at [368, 22] on div "multiple-users-add Roles" at bounding box center [363, 19] width 92 height 13
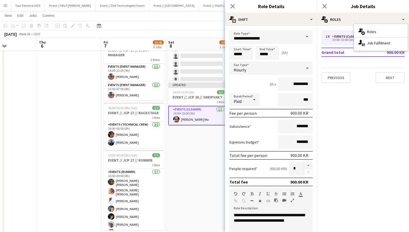
click at [262, 91] on form "**********" at bounding box center [271, 198] width 92 height 336
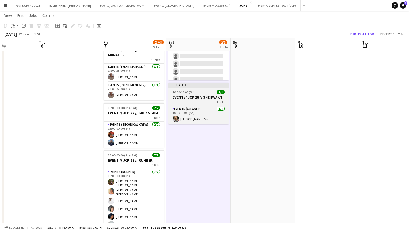
click at [202, 94] on app-job-card "Updated 10:00-15:00 (5h) 1/1 EVENT // JCP 26 // SNEIPVAKT 1 Role Events (Cleane…" at bounding box center [198, 103] width 61 height 42
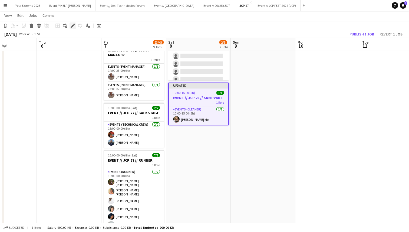
click at [73, 25] on icon at bounding box center [72, 25] width 3 height 3
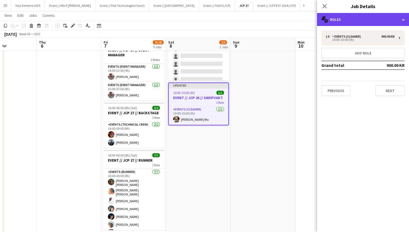
click at [360, 16] on div "multiple-users-add Roles" at bounding box center [363, 19] width 92 height 13
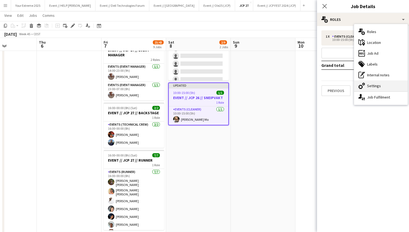
click at [383, 84] on div "cog-double-3 Settings" at bounding box center [381, 85] width 54 height 11
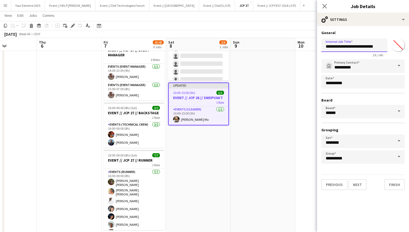
click at [380, 45] on input "**********" at bounding box center [354, 45] width 66 height 14
type input "**********"
click at [393, 185] on button "Finish" at bounding box center [394, 184] width 20 height 11
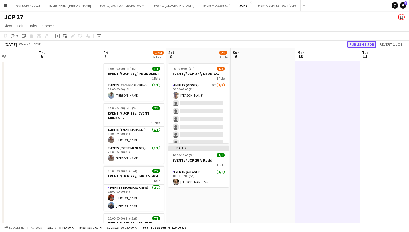
click at [359, 44] on button "Publish 1 job" at bounding box center [361, 44] width 29 height 7
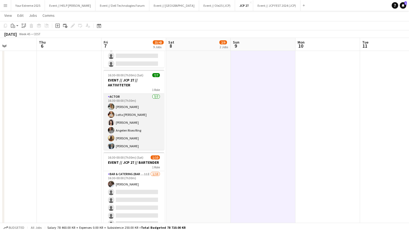
click at [134, 101] on app-card-role "Actor 7/7 16:30-00:00 (7h30m) Lotte Langvatn-Van Baal Lotta Myhre Jessica Lunds…" at bounding box center [133, 125] width 61 height 65
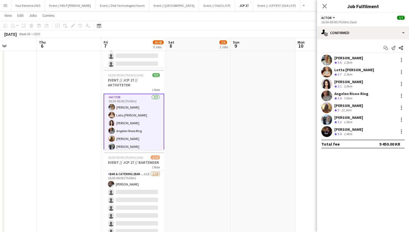
click at [324, 61] on app-user-avatar at bounding box center [326, 60] width 11 height 11
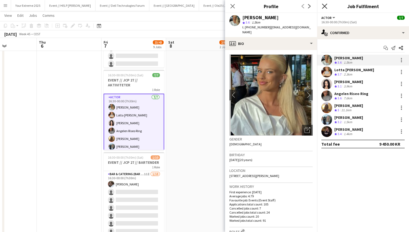
click at [323, 5] on icon at bounding box center [324, 6] width 5 height 5
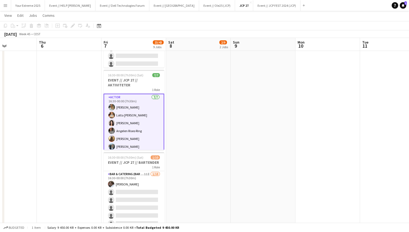
click at [297, 146] on app-date-cell at bounding box center [327, 67] width 65 height 627
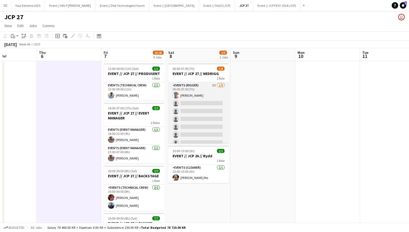
click at [188, 112] on app-card-role "Events (Rigger) 5I [DATE] 00:00-07:00 (7h) [PERSON_NAME] single-neutral-actions…" at bounding box center [198, 118] width 61 height 73
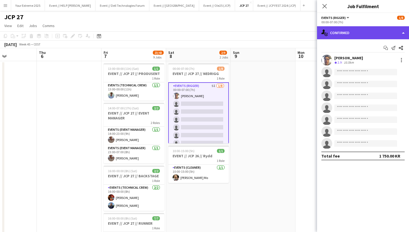
click at [374, 36] on div "single-neutral-actions-check-2 Confirmed" at bounding box center [363, 32] width 92 height 13
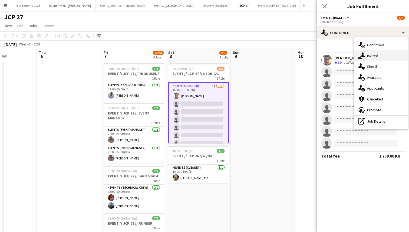
click at [379, 55] on div "single-neutral-actions-share-1 Invited" at bounding box center [381, 55] width 54 height 11
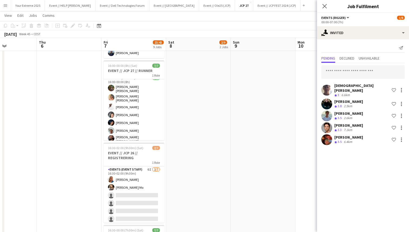
scroll to position [143, 0]
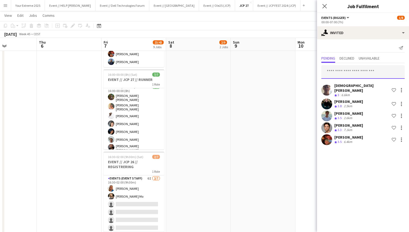
click at [352, 69] on input "text" at bounding box center [362, 72] width 83 height 14
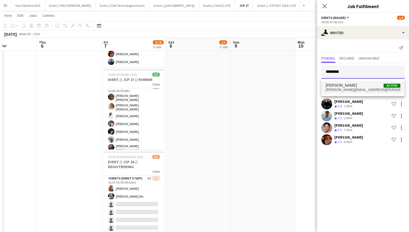
type input "********"
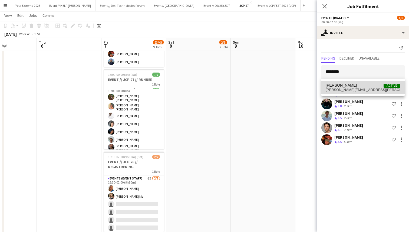
click at [352, 86] on span "Eirik Aaby Active" at bounding box center [362, 85] width 75 height 5
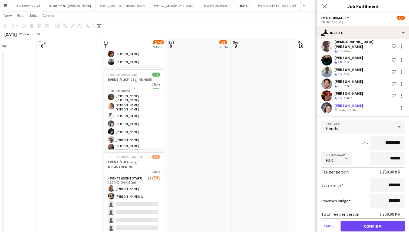
scroll to position [50, 0]
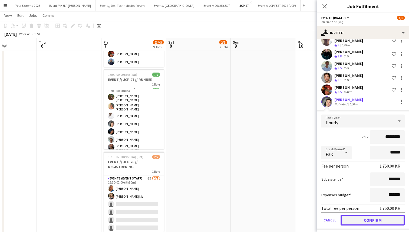
click at [369, 214] on button "Confirm" at bounding box center [372, 219] width 64 height 11
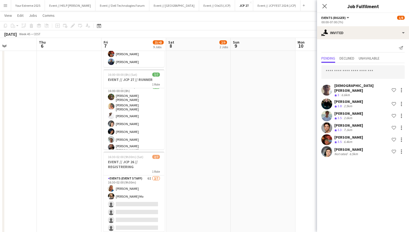
scroll to position [0, 0]
click at [366, 69] on input "text" at bounding box center [362, 72] width 83 height 14
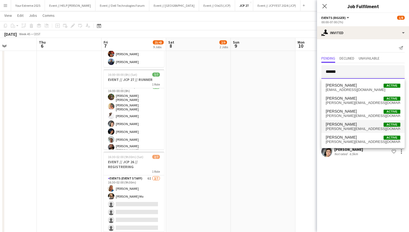
type input "******"
click at [353, 126] on span "Adrian Roddvik Active" at bounding box center [362, 124] width 75 height 5
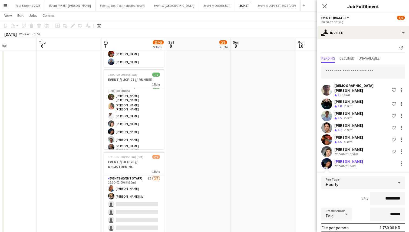
scroll to position [62, 0]
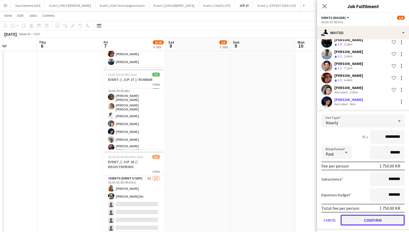
click at [369, 218] on button "Confirm" at bounding box center [372, 219] width 64 height 11
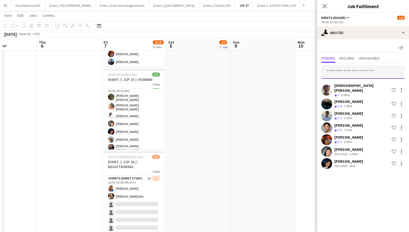
click at [364, 73] on input "text" at bounding box center [362, 72] width 83 height 14
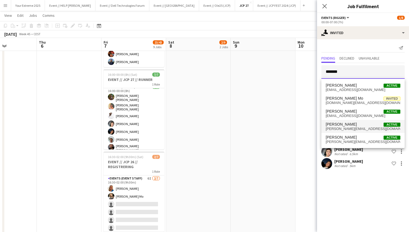
type input "*******"
click at [358, 127] on span "andreas.k.kjeldsberg@icloud.com" at bounding box center [362, 128] width 75 height 4
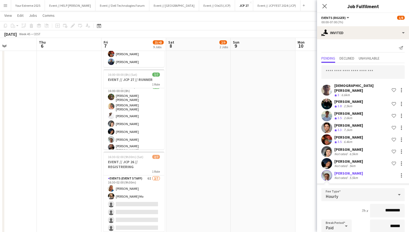
scroll to position [73, 0]
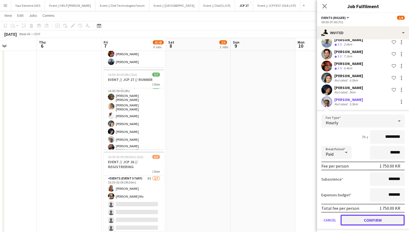
click at [364, 214] on button "Confirm" at bounding box center [372, 219] width 64 height 11
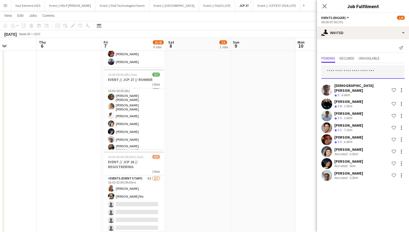
click at [375, 73] on input "text" at bounding box center [362, 72] width 83 height 14
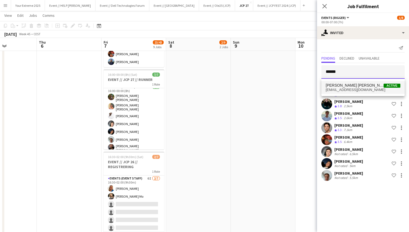
type input "******"
click at [368, 86] on span "[PERSON_NAME] [PERSON_NAME]" at bounding box center [354, 85] width 58 height 5
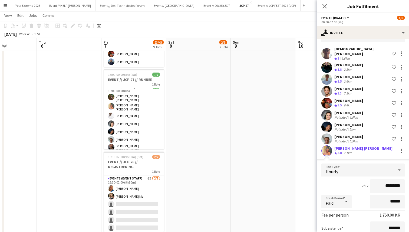
scroll to position [85, 0]
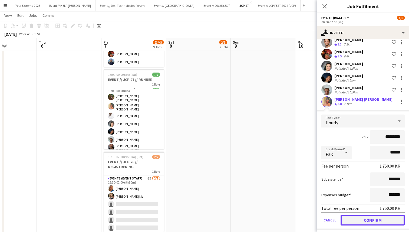
click at [366, 215] on button "Confirm" at bounding box center [372, 219] width 64 height 11
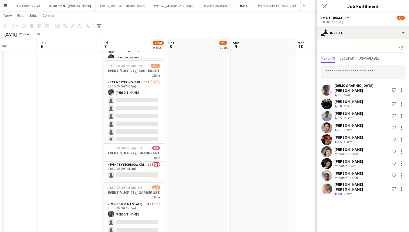
scroll to position [400, 0]
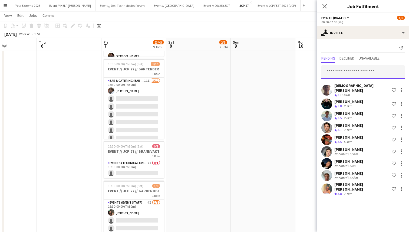
click at [375, 69] on input "text" at bounding box center [362, 72] width 83 height 14
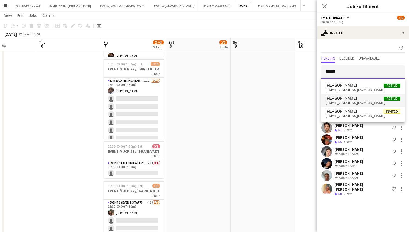
type input "******"
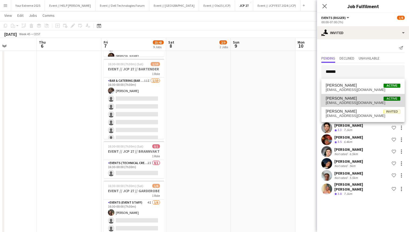
click at [359, 99] on span "Jesper Roth Active" at bounding box center [362, 98] width 75 height 5
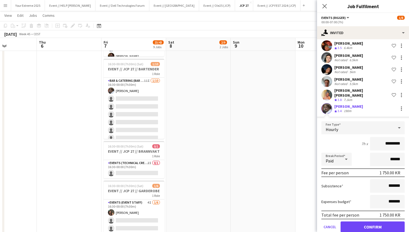
scroll to position [97, 0]
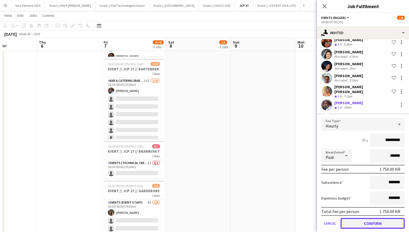
click at [367, 218] on button "Confirm" at bounding box center [372, 223] width 64 height 11
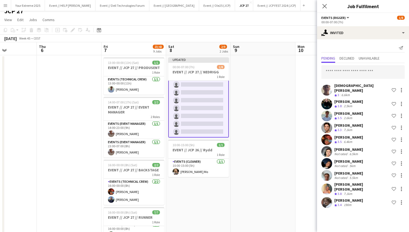
scroll to position [0, 0]
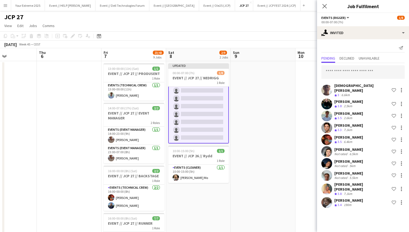
click at [367, 41] on div "Send notification Pending Declined Unavailable Christian Tohje Crew rating 3 6.…" at bounding box center [363, 126] width 92 height 174
click at [342, 57] on span "Declined" at bounding box center [346, 58] width 15 height 4
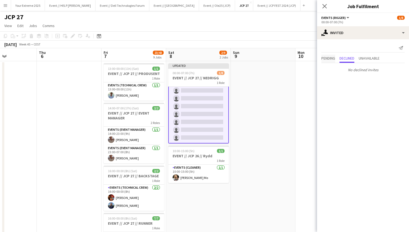
click at [325, 56] on span "Pending" at bounding box center [328, 58] width 14 height 4
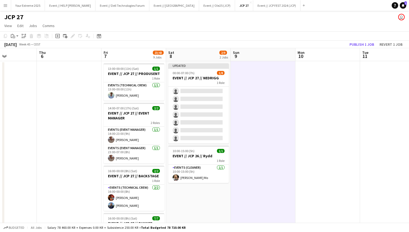
scroll to position [16, 0]
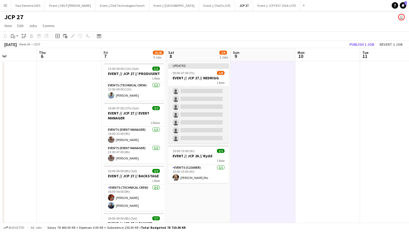
click at [213, 112] on app-card-role "Events (Rigger) 10I 1/8 00:00-07:00 (7h) Hussein Alsaedi single-neutral-actions…" at bounding box center [198, 106] width 61 height 73
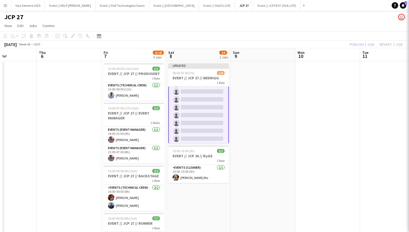
scroll to position [0, 0]
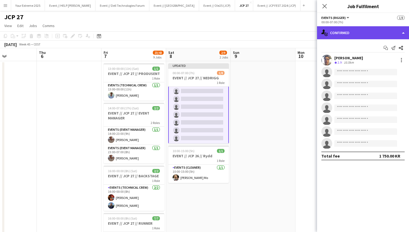
click at [365, 30] on div "single-neutral-actions-check-2 Confirmed" at bounding box center [363, 32] width 92 height 13
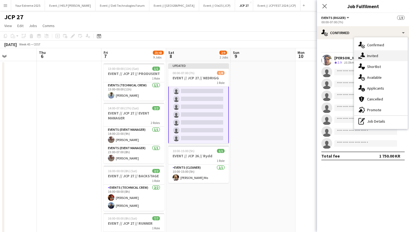
click at [382, 58] on div "single-neutral-actions-share-1 Invited" at bounding box center [381, 55] width 54 height 11
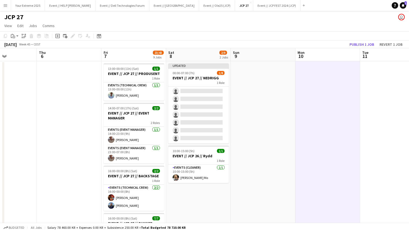
scroll to position [16, 0]
click at [364, 45] on button "Publish 1 job" at bounding box center [361, 44] width 29 height 7
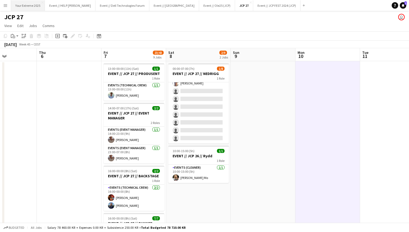
click at [30, 5] on button "Your Extreme 2025 Close" at bounding box center [28, 5] width 34 height 11
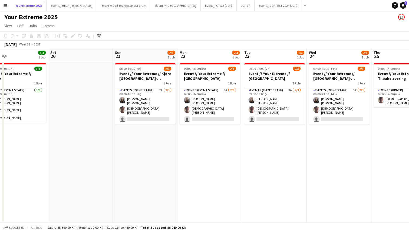
scroll to position [0, 146]
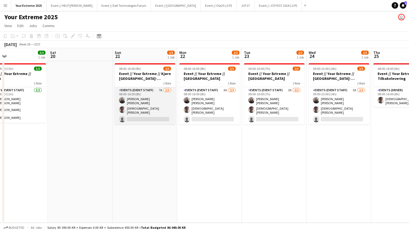
click at [138, 105] on app-card-role "Events (Event Staff) 7A [DATE] 08:00-16:00 (8h) [PERSON_NAME] [PERSON_NAME] sin…" at bounding box center [145, 105] width 61 height 37
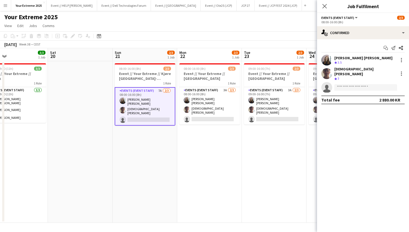
click at [342, 69] on div "[DEMOGRAPHIC_DATA][PERSON_NAME]" at bounding box center [365, 71] width 62 height 10
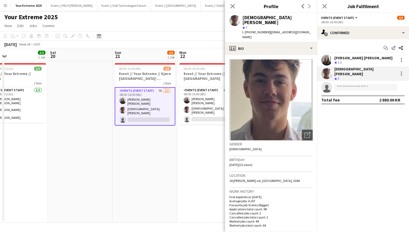
drag, startPoint x: 262, startPoint y: 27, endPoint x: 250, endPoint y: 28, distance: 12.5
click at [250, 30] on span "t. +4748140692" at bounding box center [256, 32] width 28 height 4
copy span "48140692"
click at [140, 176] on app-date-cell "08:00-16:00 (8h) 2/3 Event // Your Extreme // Kjøre Oslo-Trondheim 1 Role Event…" at bounding box center [144, 141] width 65 height 161
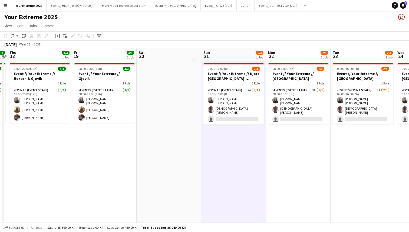
scroll to position [0, 121]
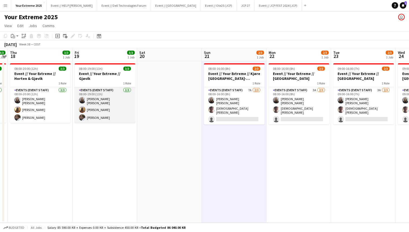
click at [92, 113] on app-card-role "Events (Event Staff) 3/3 08:00-19:00 (11h) Helene Sofie Braaten Emily Fjellheim…" at bounding box center [105, 105] width 61 height 36
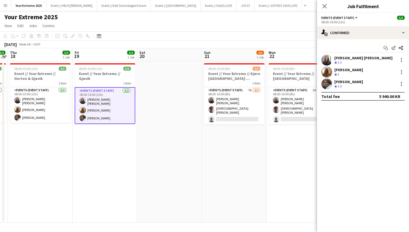
click at [327, 83] on app-user-avatar at bounding box center [326, 83] width 11 height 11
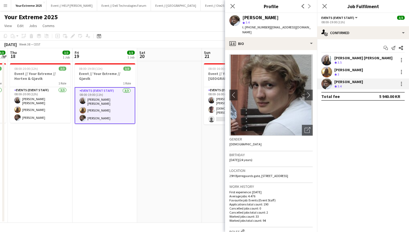
drag, startPoint x: 262, startPoint y: 27, endPoint x: 250, endPoint y: 29, distance: 12.3
click at [250, 29] on span "t. +4740491896" at bounding box center [256, 27] width 28 height 4
copy span "40491896"
click at [171, 168] on app-date-cell at bounding box center [169, 141] width 65 height 161
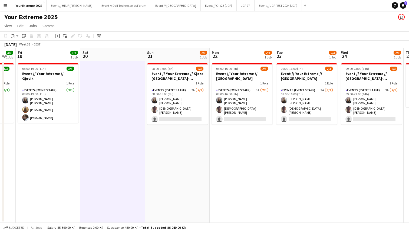
scroll to position [0, 253]
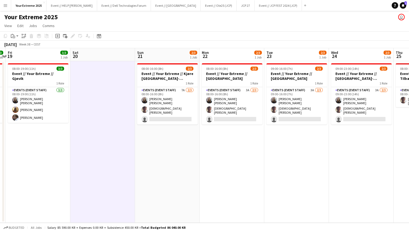
click at [107, 143] on app-date-cell at bounding box center [102, 141] width 65 height 161
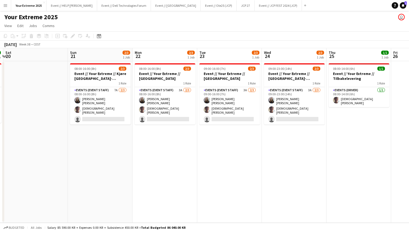
scroll to position [0, 196]
